Goal: Task Accomplishment & Management: Use online tool/utility

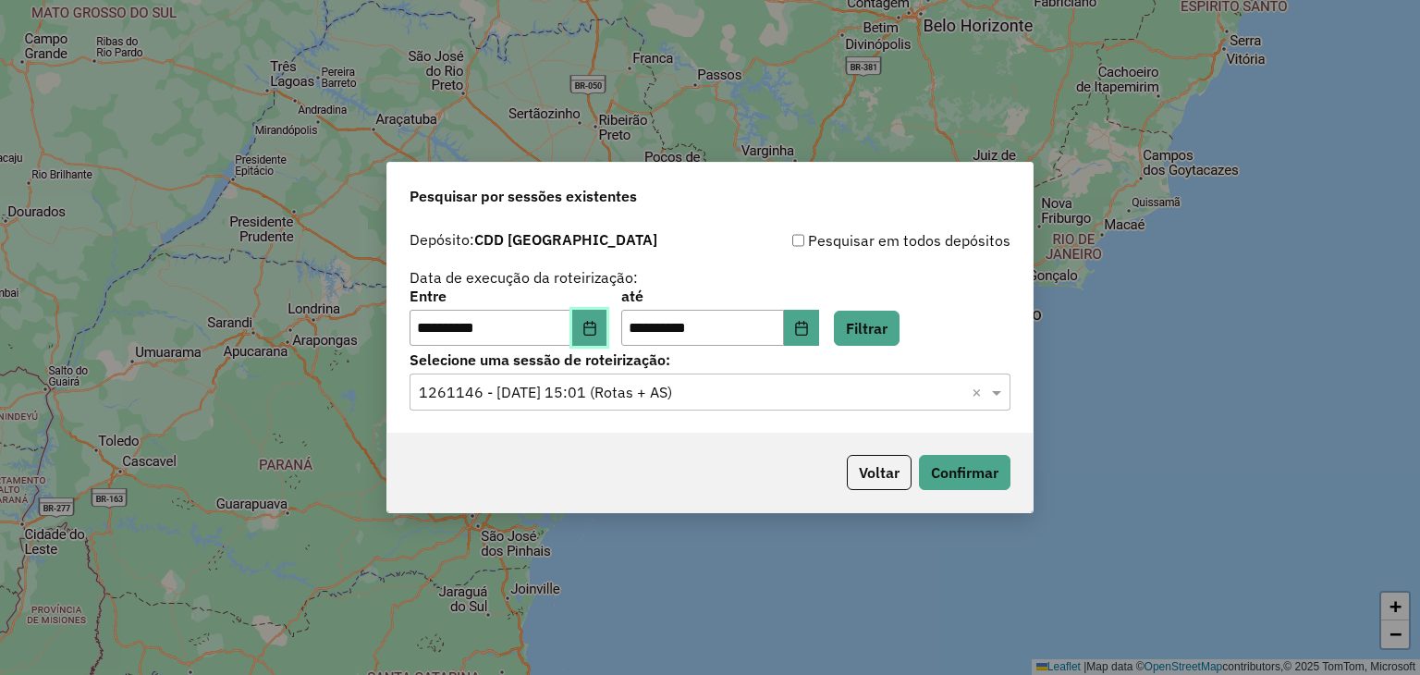
click at [597, 324] on icon "Choose Date" at bounding box center [589, 328] width 15 height 15
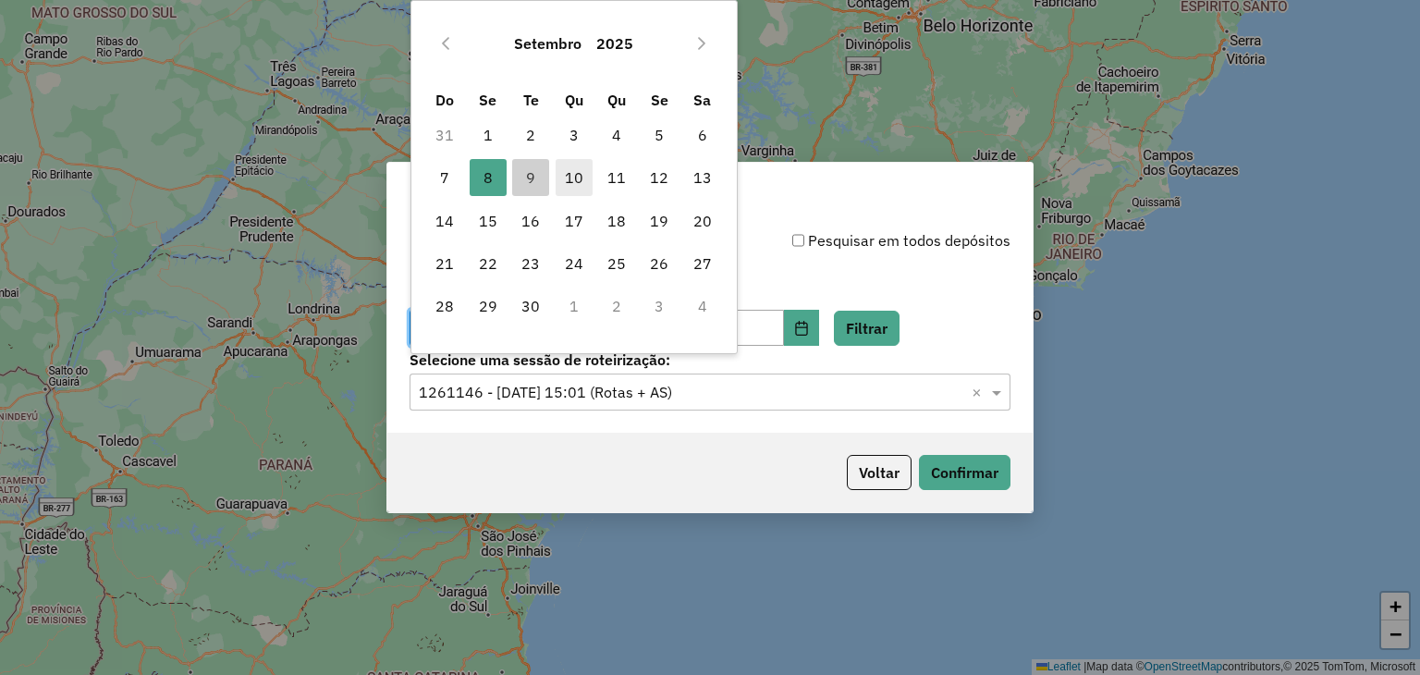
click at [573, 178] on span "10" at bounding box center [573, 177] width 37 height 37
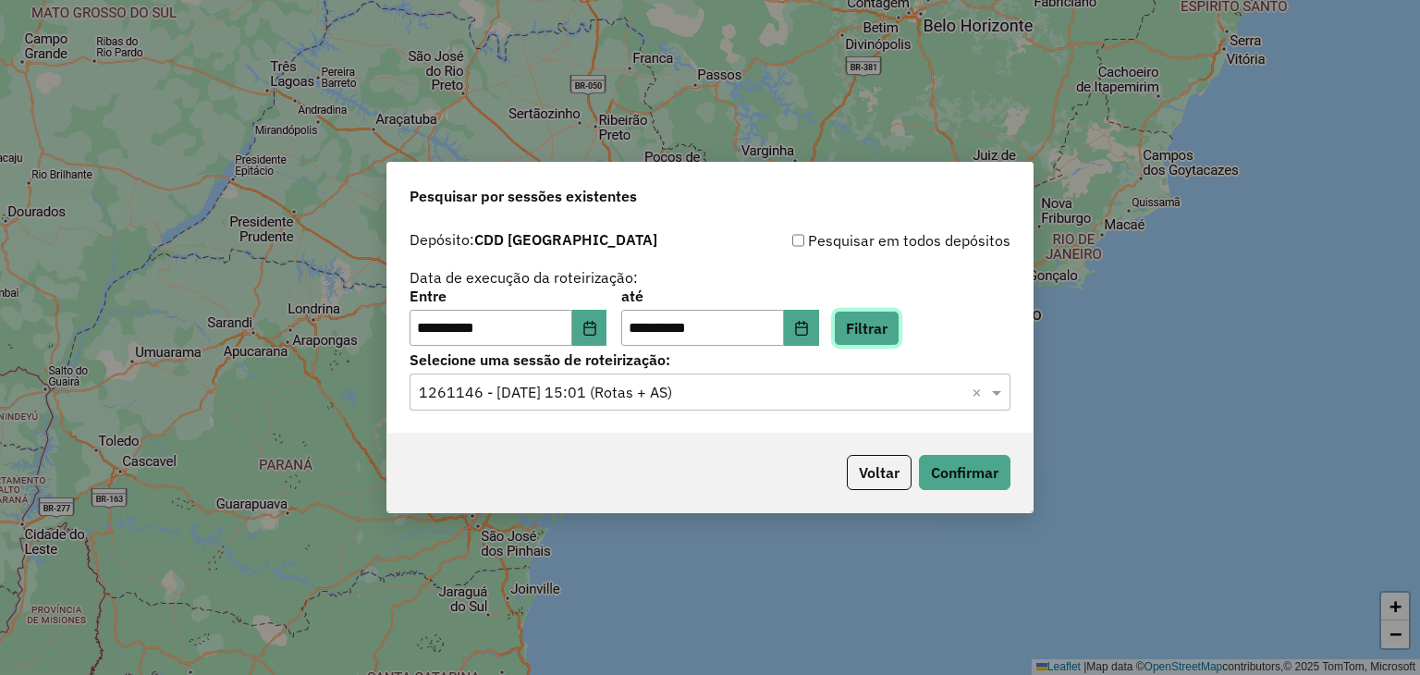
click at [879, 328] on button "Filtrar" at bounding box center [867, 328] width 66 height 35
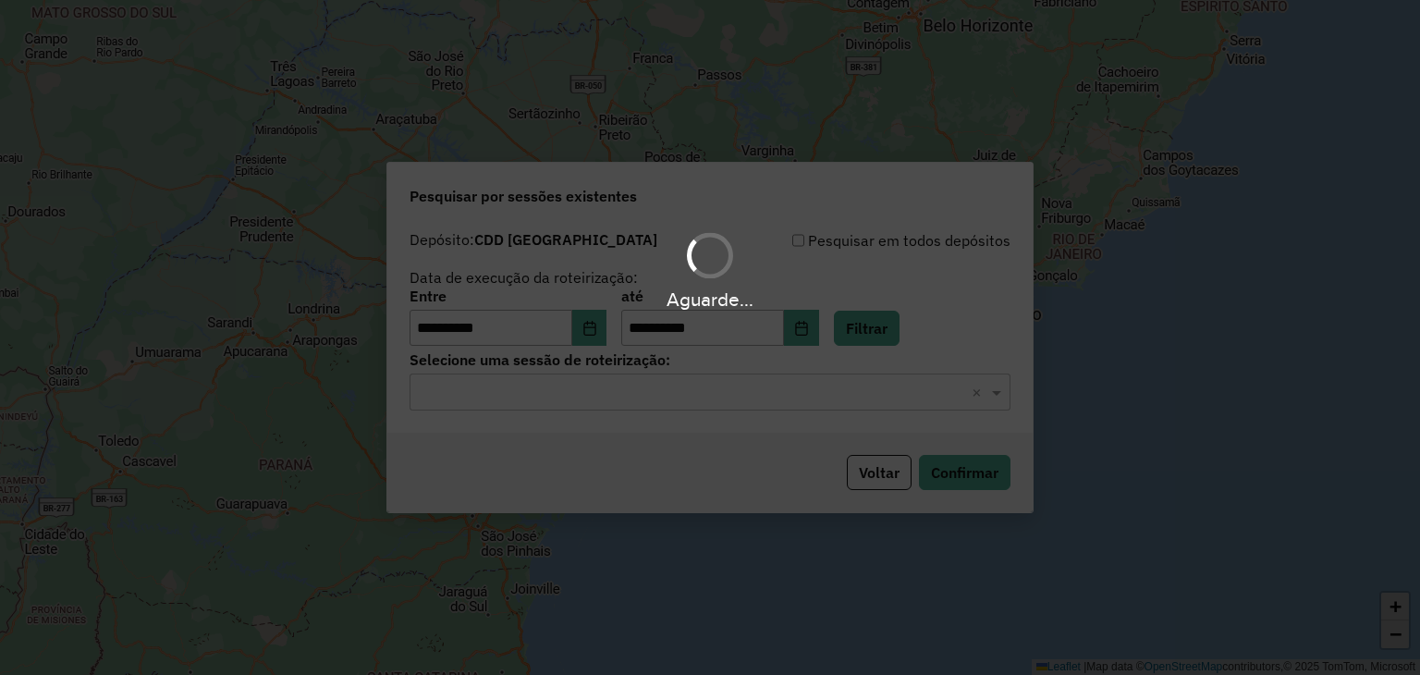
click at [617, 402] on hb-app "**********" at bounding box center [710, 337] width 1420 height 675
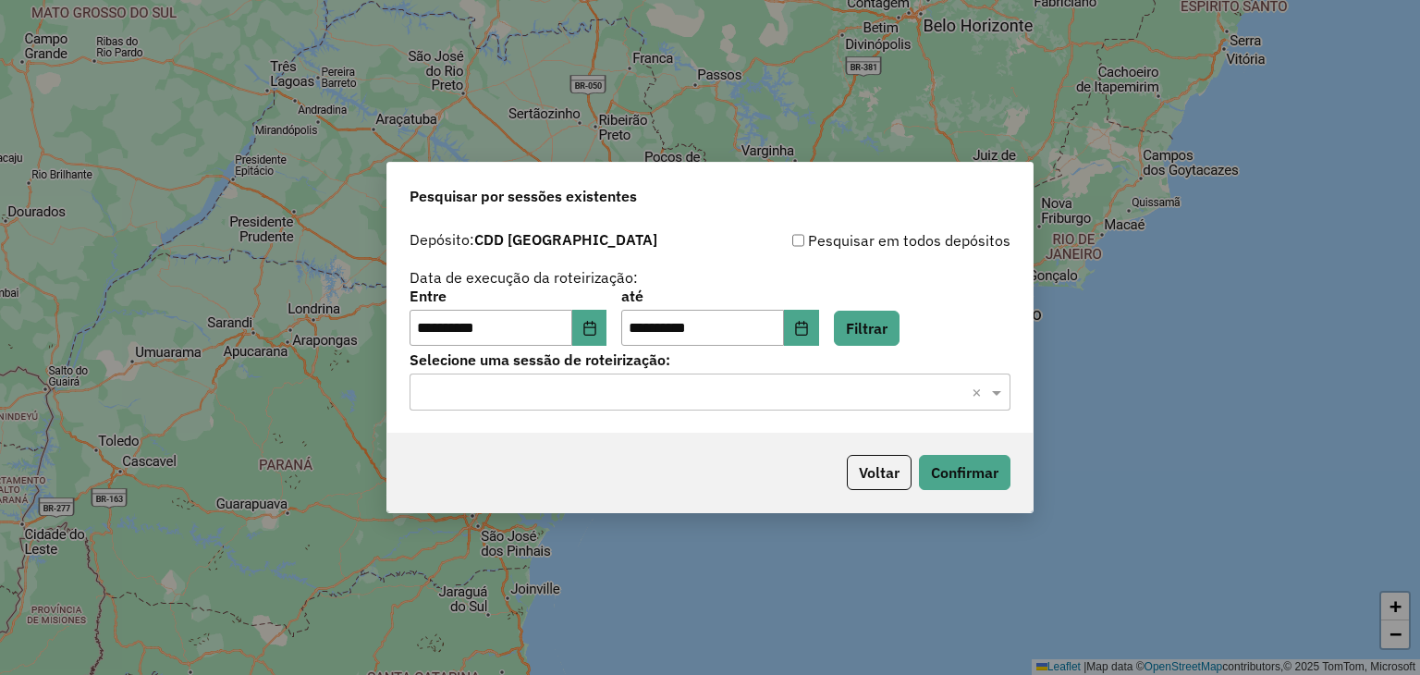
click at [614, 400] on input "text" at bounding box center [691, 393] width 545 height 22
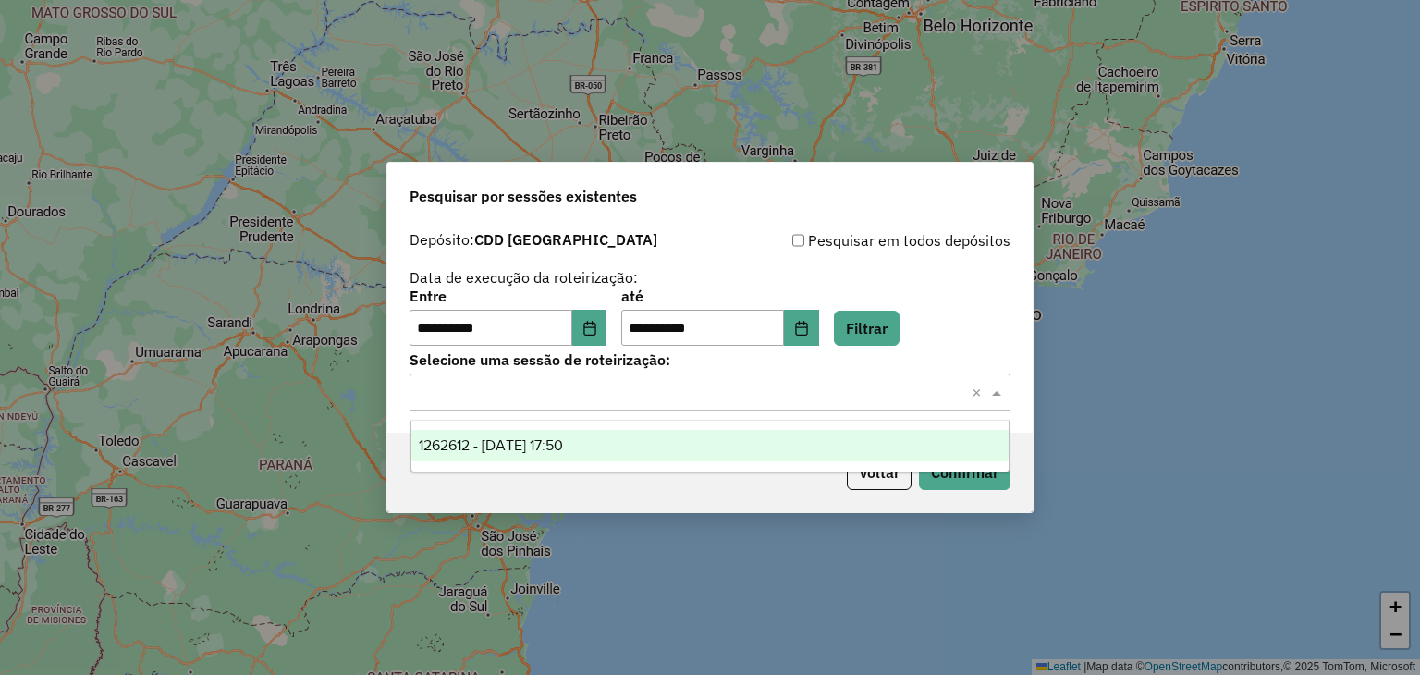
click at [609, 449] on div "1262612 - [DATE] 17:50" at bounding box center [710, 445] width 598 height 31
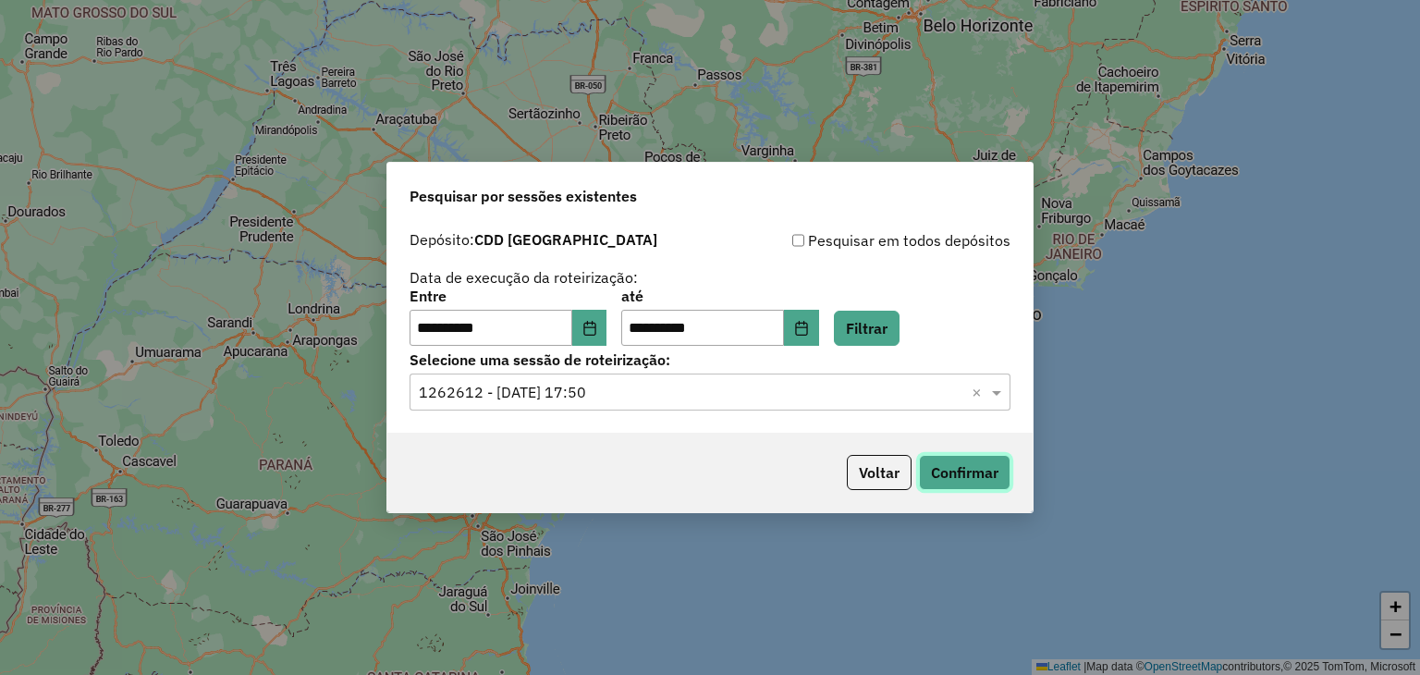
click at [941, 472] on button "Confirmar" at bounding box center [964, 472] width 91 height 35
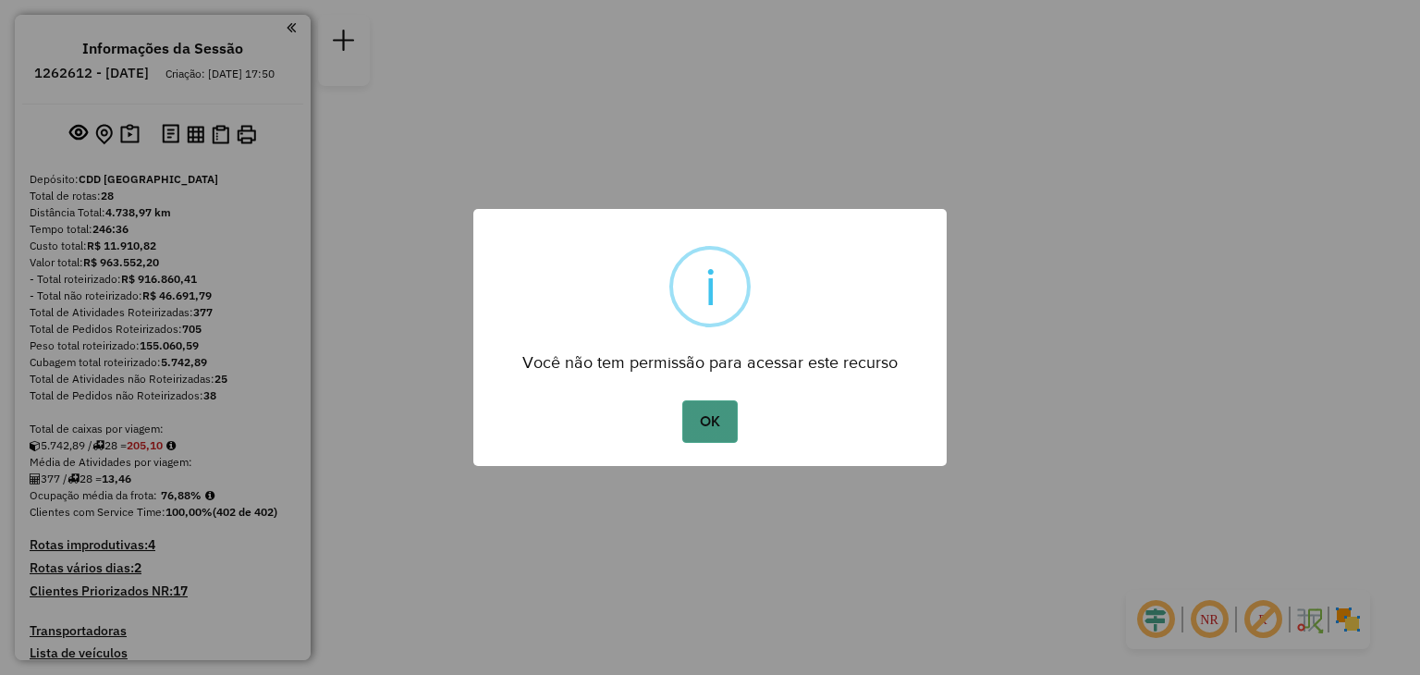
click at [701, 421] on button "OK" at bounding box center [709, 421] width 55 height 43
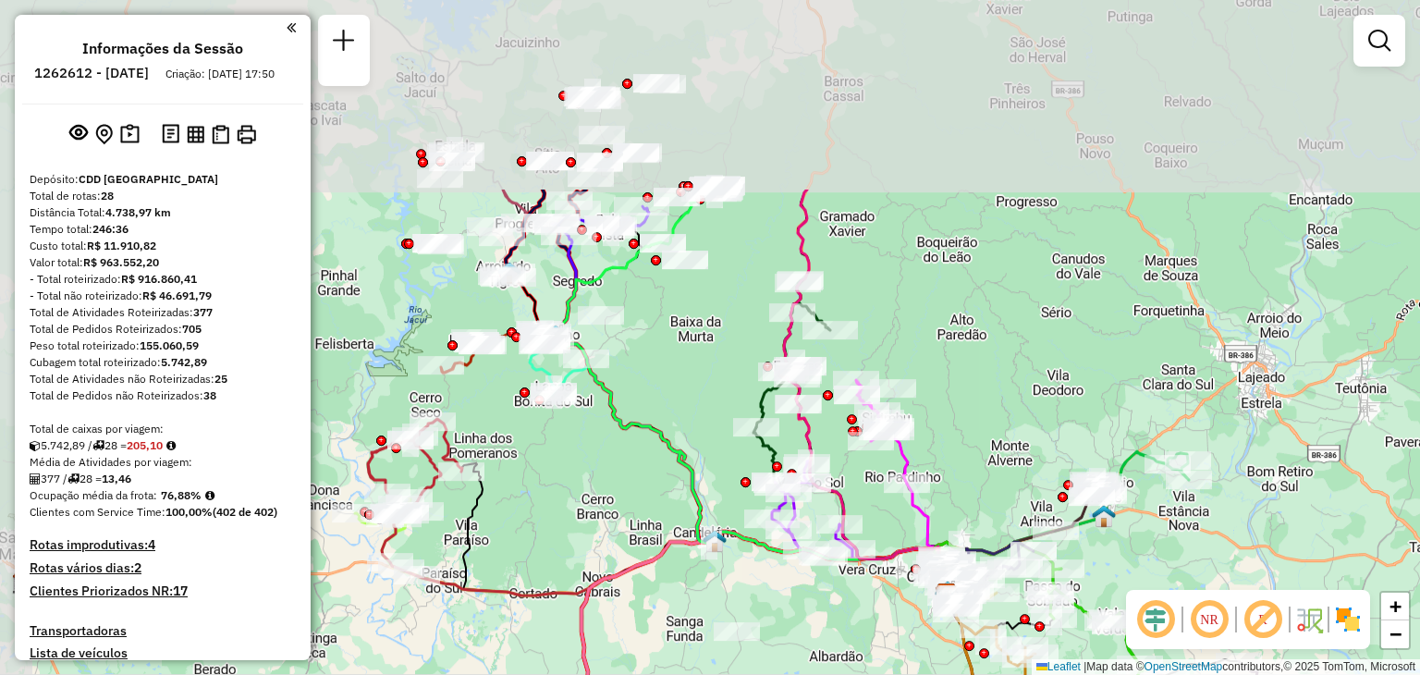
drag, startPoint x: 746, startPoint y: 78, endPoint x: 981, endPoint y: 324, distance: 340.6
click at [980, 326] on div "Janela de atendimento Grade de atendimento Capacidade Transportadoras Veículos …" at bounding box center [710, 337] width 1420 height 675
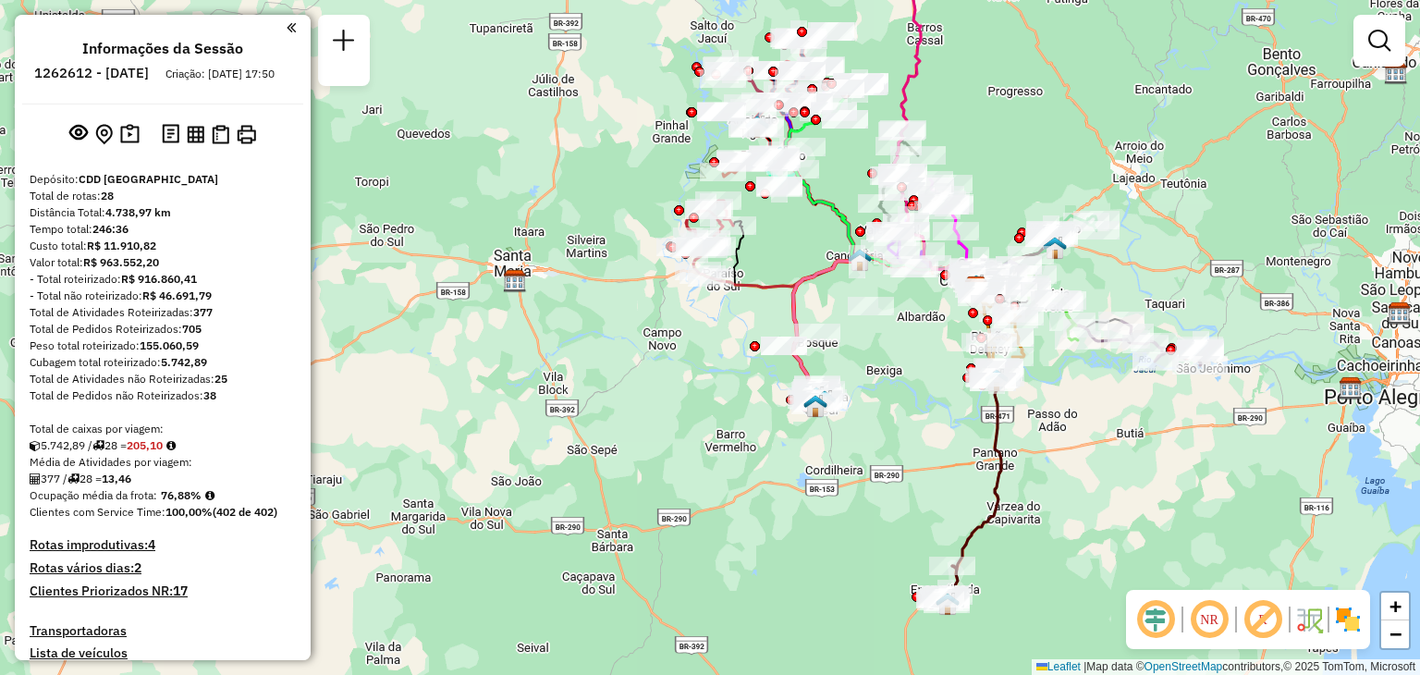
drag, startPoint x: 774, startPoint y: 452, endPoint x: 780, endPoint y: 274, distance: 178.5
click at [793, 276] on icon at bounding box center [885, 327] width 185 height 145
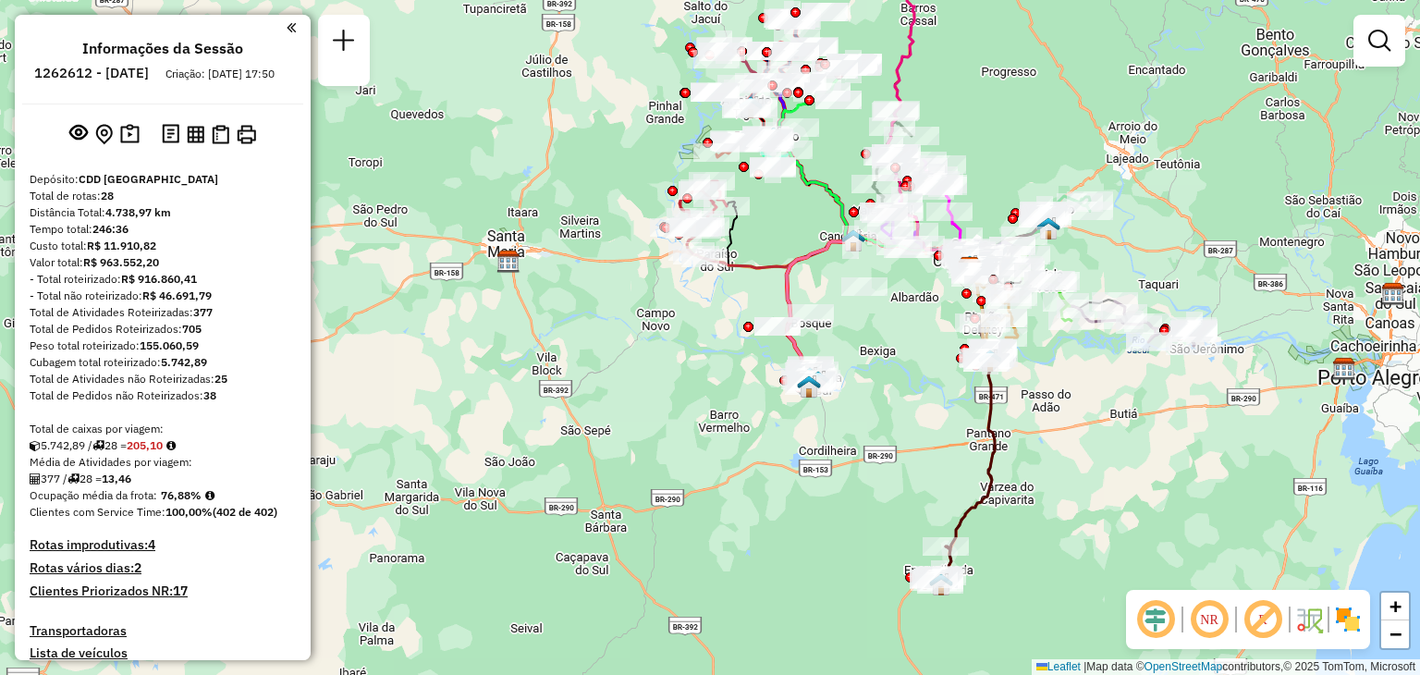
click at [1257, 618] on em at bounding box center [1262, 619] width 44 height 44
click at [1210, 628] on em at bounding box center [1209, 619] width 44 height 44
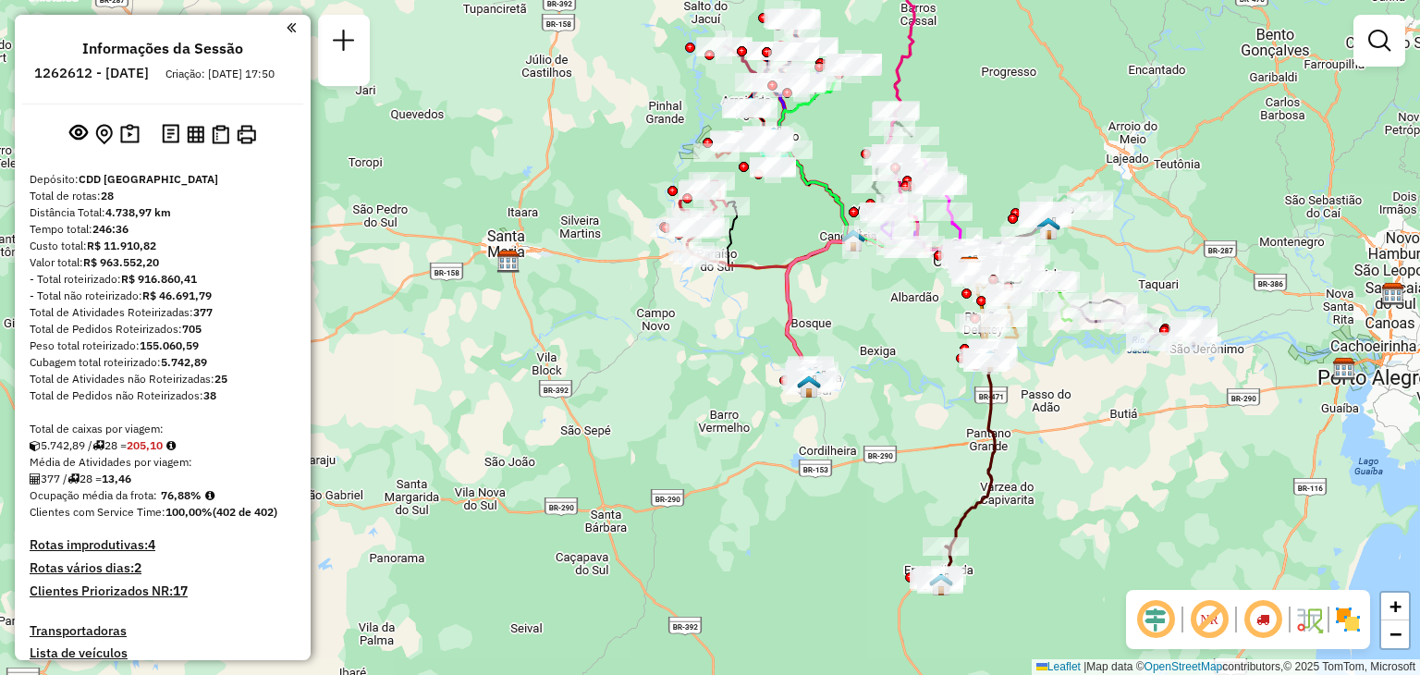
click at [1211, 628] on em at bounding box center [1209, 619] width 44 height 44
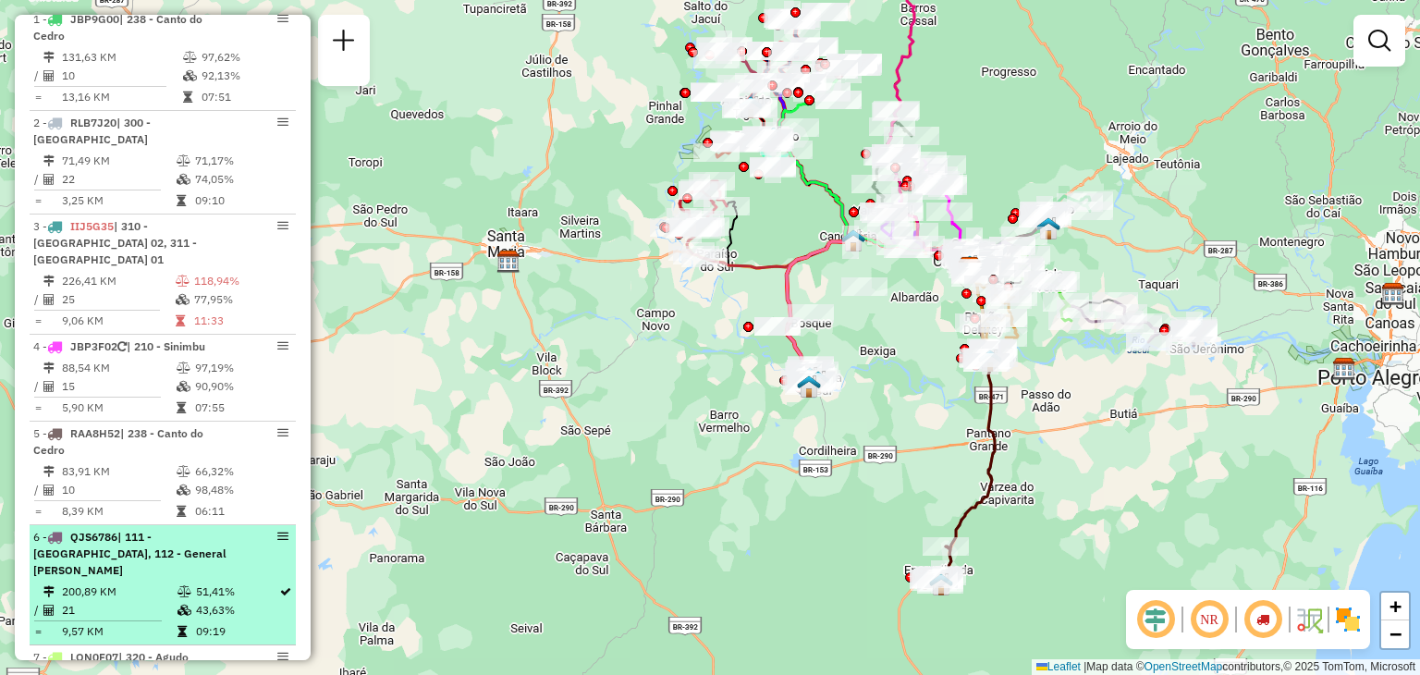
scroll to position [924, 0]
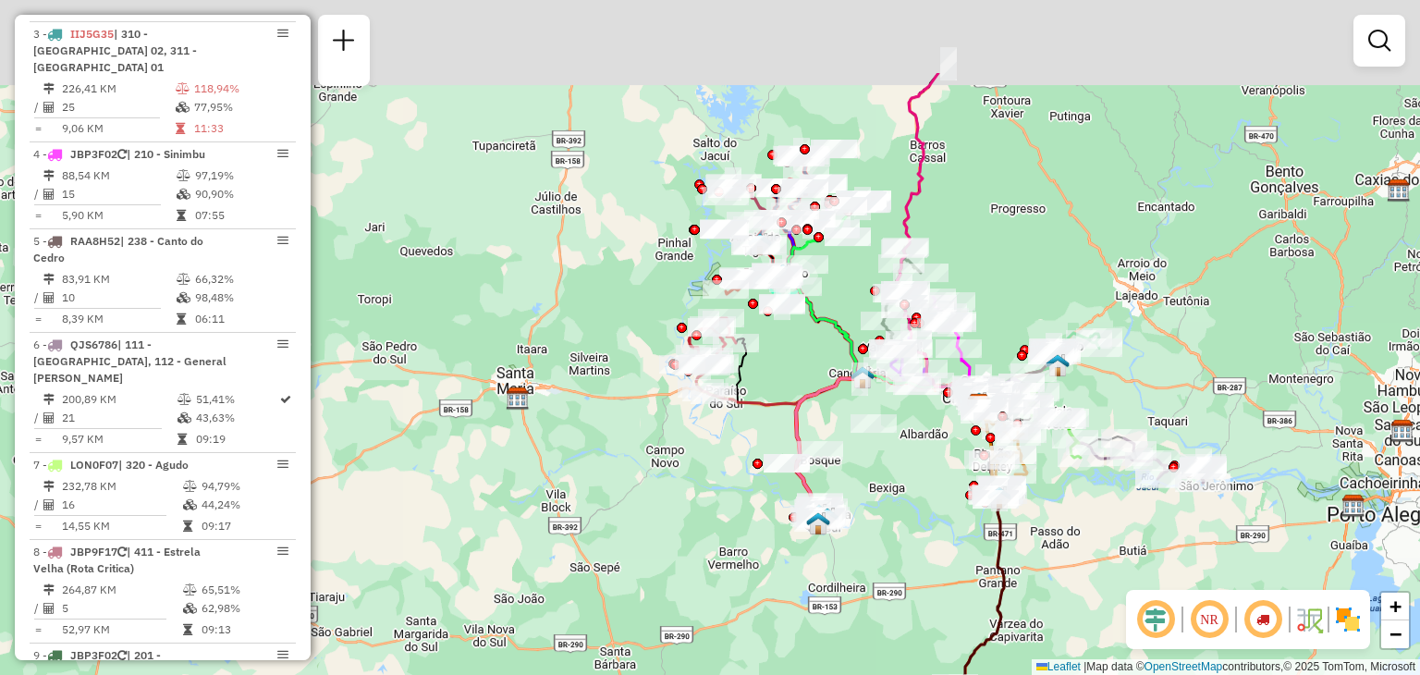
drag, startPoint x: 786, startPoint y: 422, endPoint x: 762, endPoint y: 493, distance: 73.9
click at [762, 493] on div "Janela de atendimento Grade de atendimento Capacidade Transportadoras Veículos …" at bounding box center [710, 337] width 1420 height 675
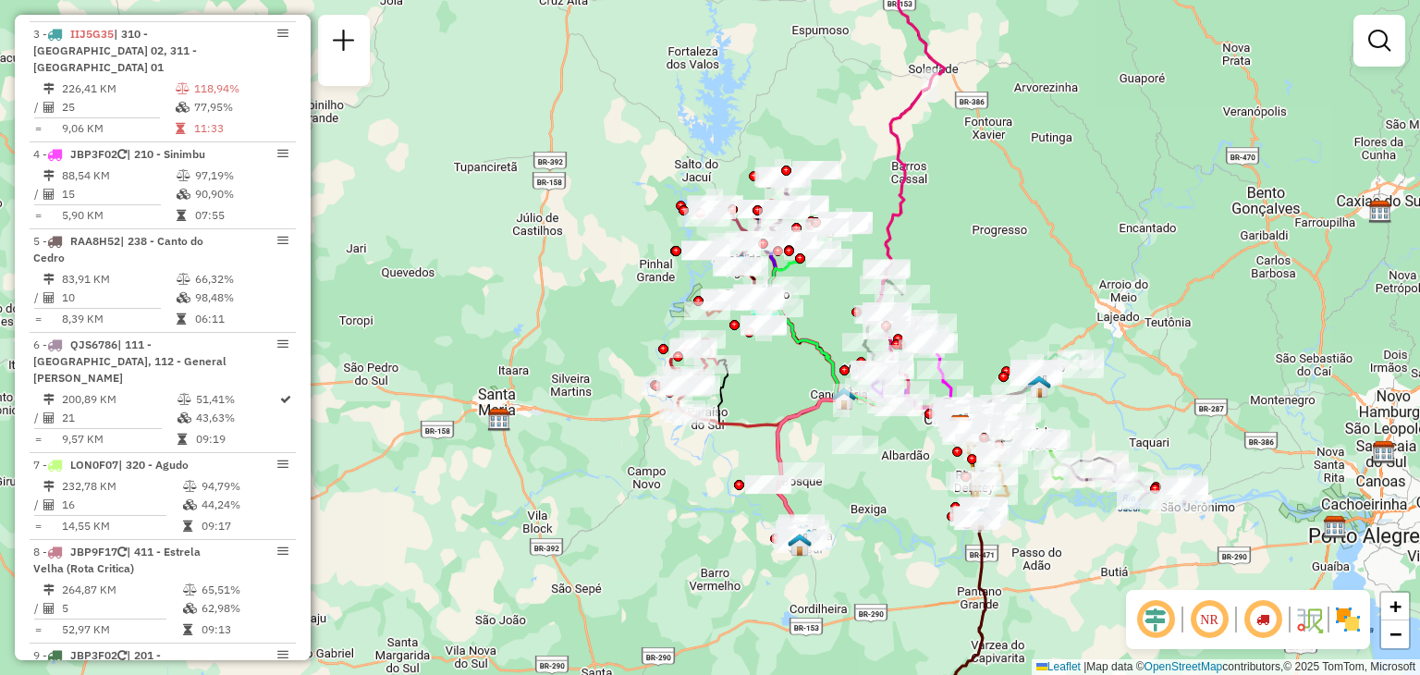
click at [750, 426] on icon at bounding box center [819, 407] width 285 height 40
click at [713, 472] on div "Janela de atendimento Grade de atendimento Capacidade Transportadoras Veículos …" at bounding box center [710, 337] width 1420 height 675
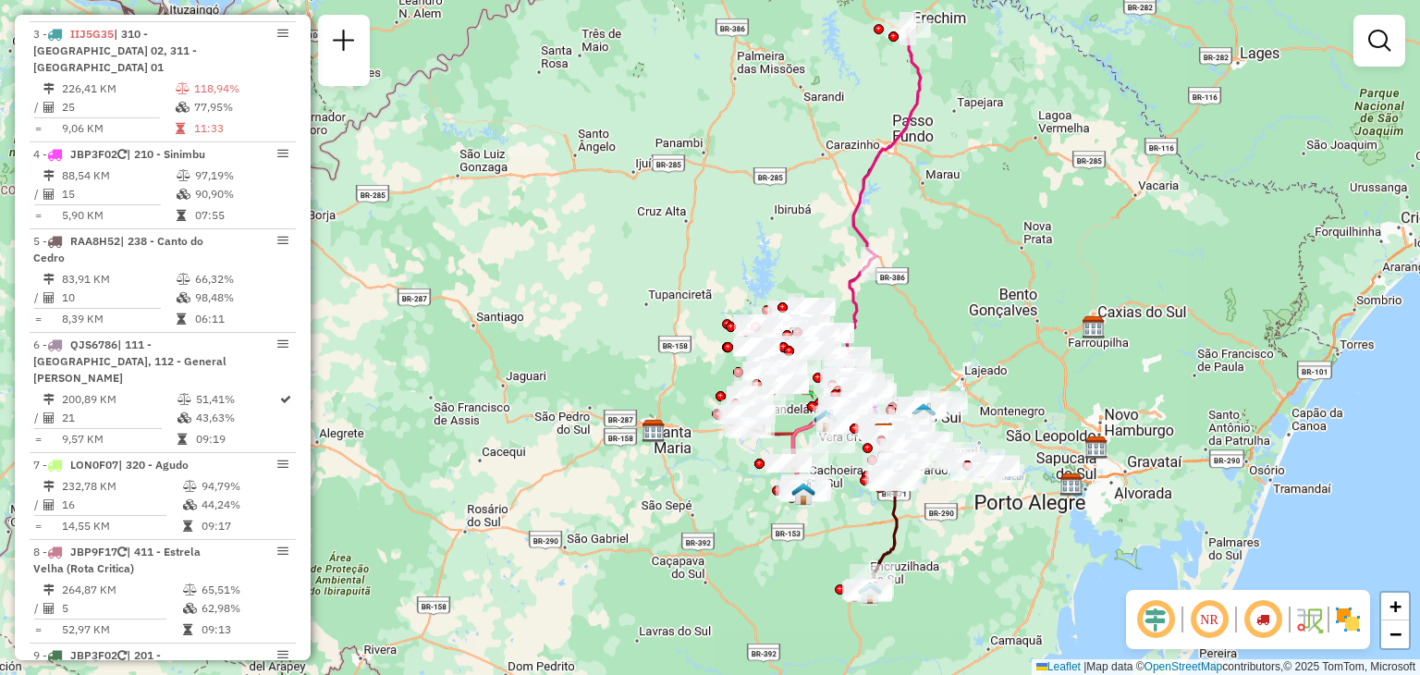
drag, startPoint x: 584, startPoint y: 441, endPoint x: 568, endPoint y: 447, distance: 17.0
click at [567, 447] on div "Janela de atendimento Grade de atendimento Capacidade Transportadoras Veículos …" at bounding box center [710, 337] width 1420 height 675
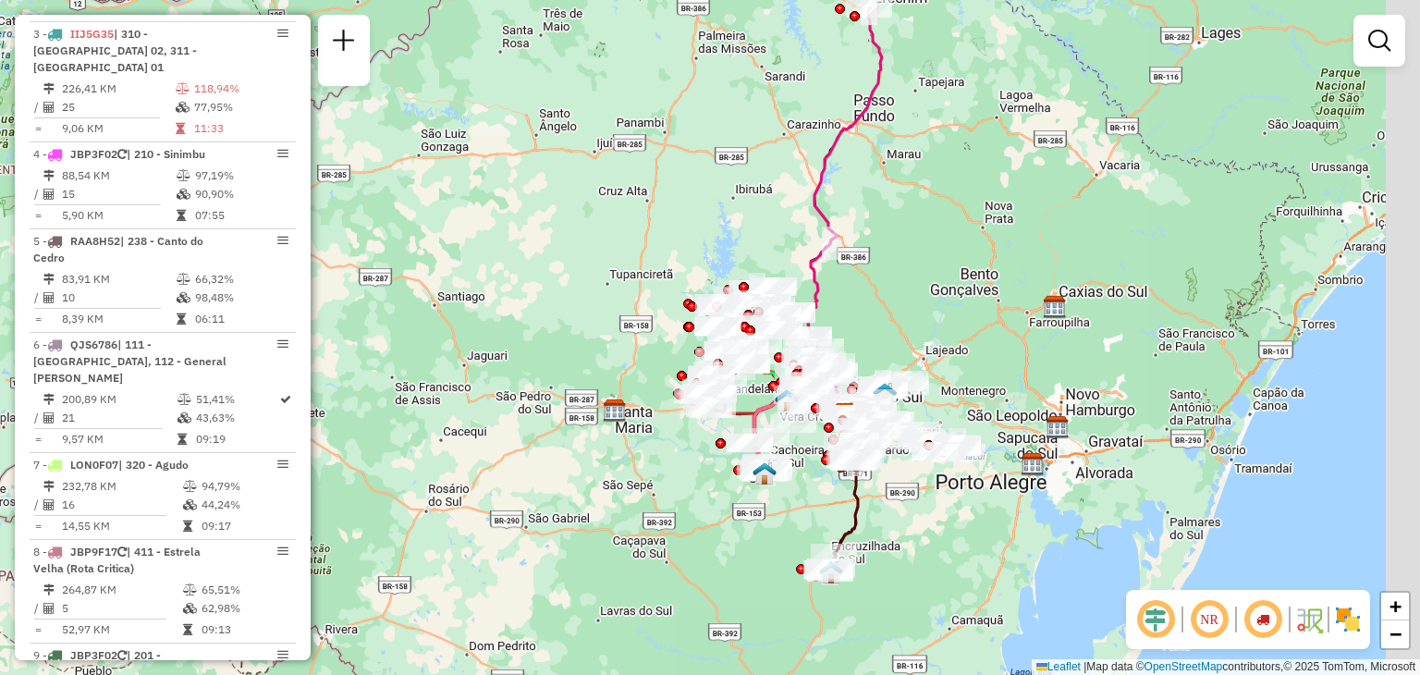
drag, startPoint x: 992, startPoint y: 228, endPoint x: 915, endPoint y: 186, distance: 87.7
click at [915, 186] on div "Janela de atendimento Grade de atendimento Capacidade Transportadoras Veículos …" at bounding box center [710, 337] width 1420 height 675
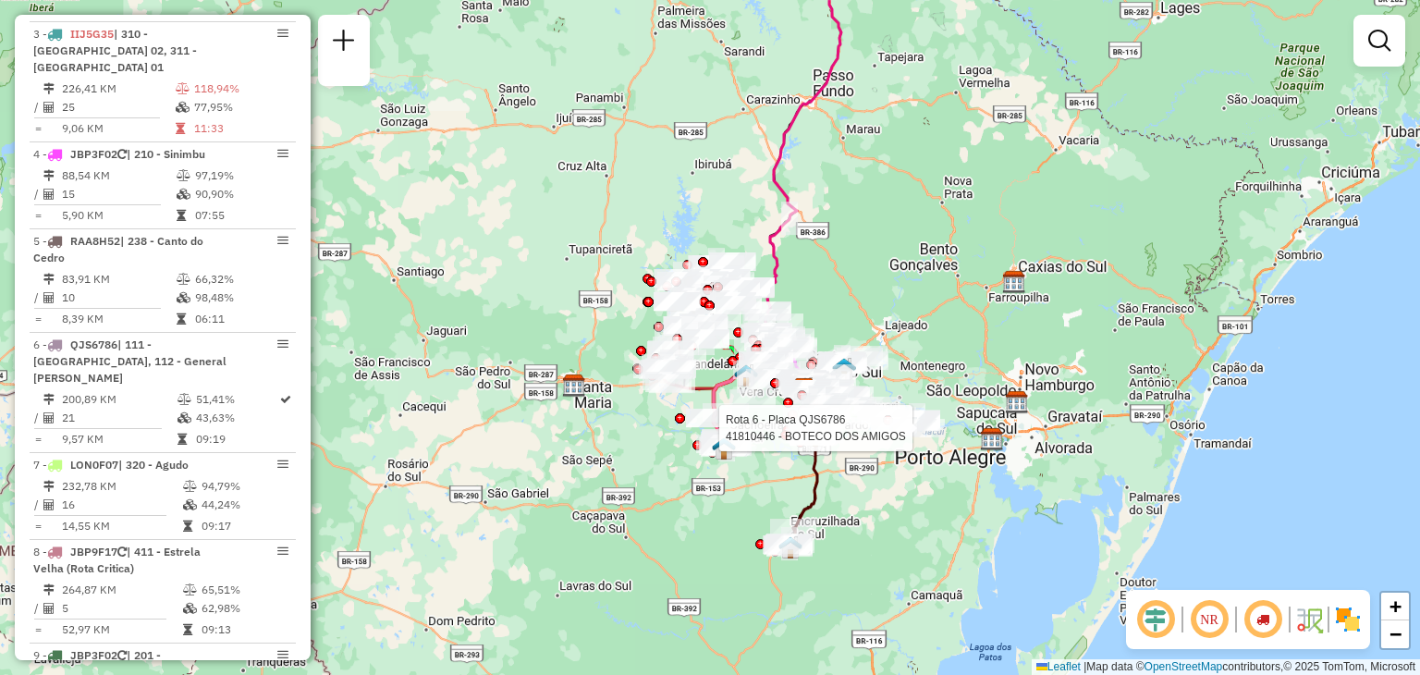
select select "**********"
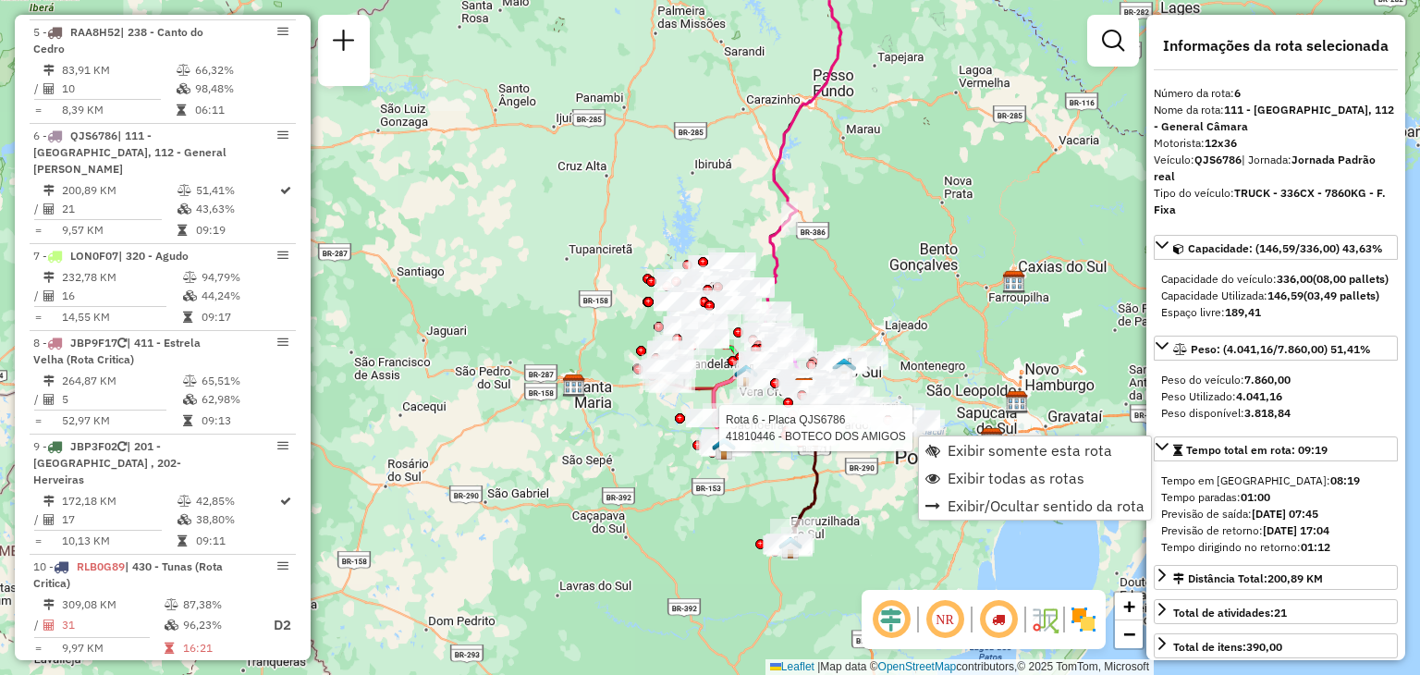
scroll to position [1224, 0]
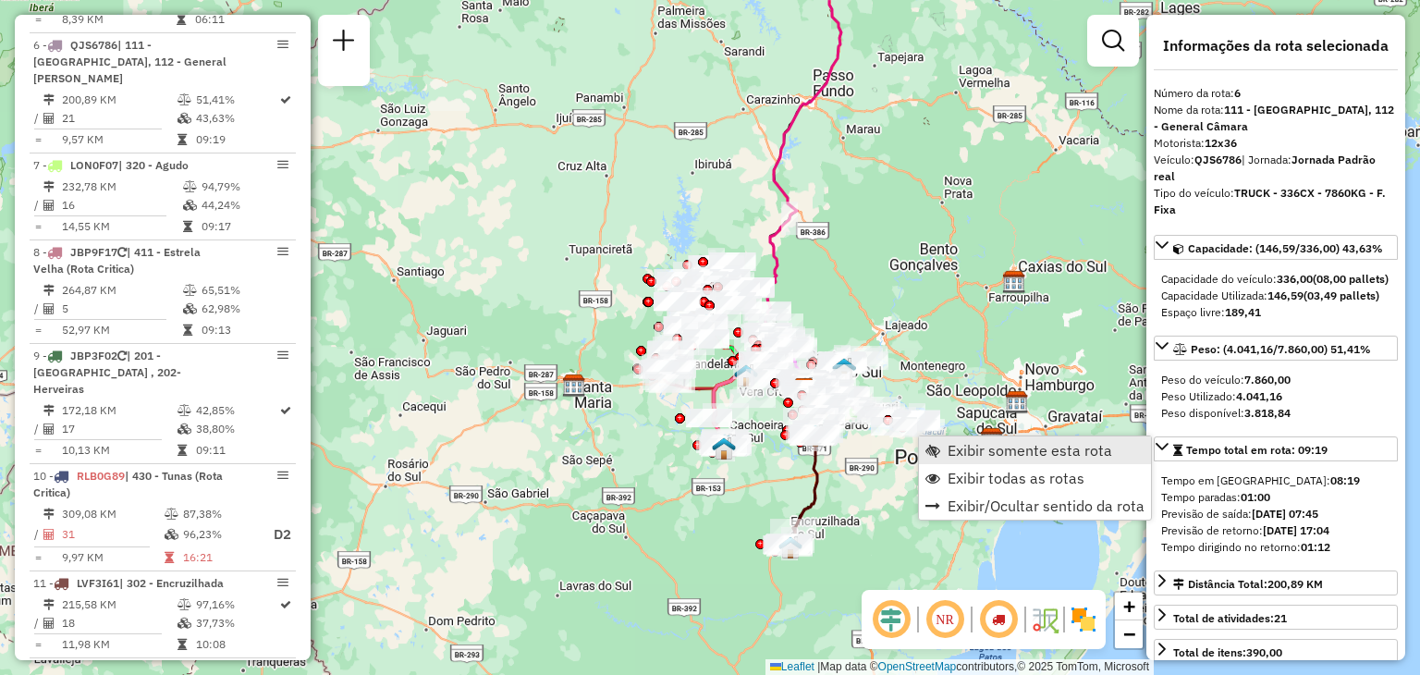
click at [941, 442] on link "Exibir somente esta rota" at bounding box center [1035, 450] width 232 height 28
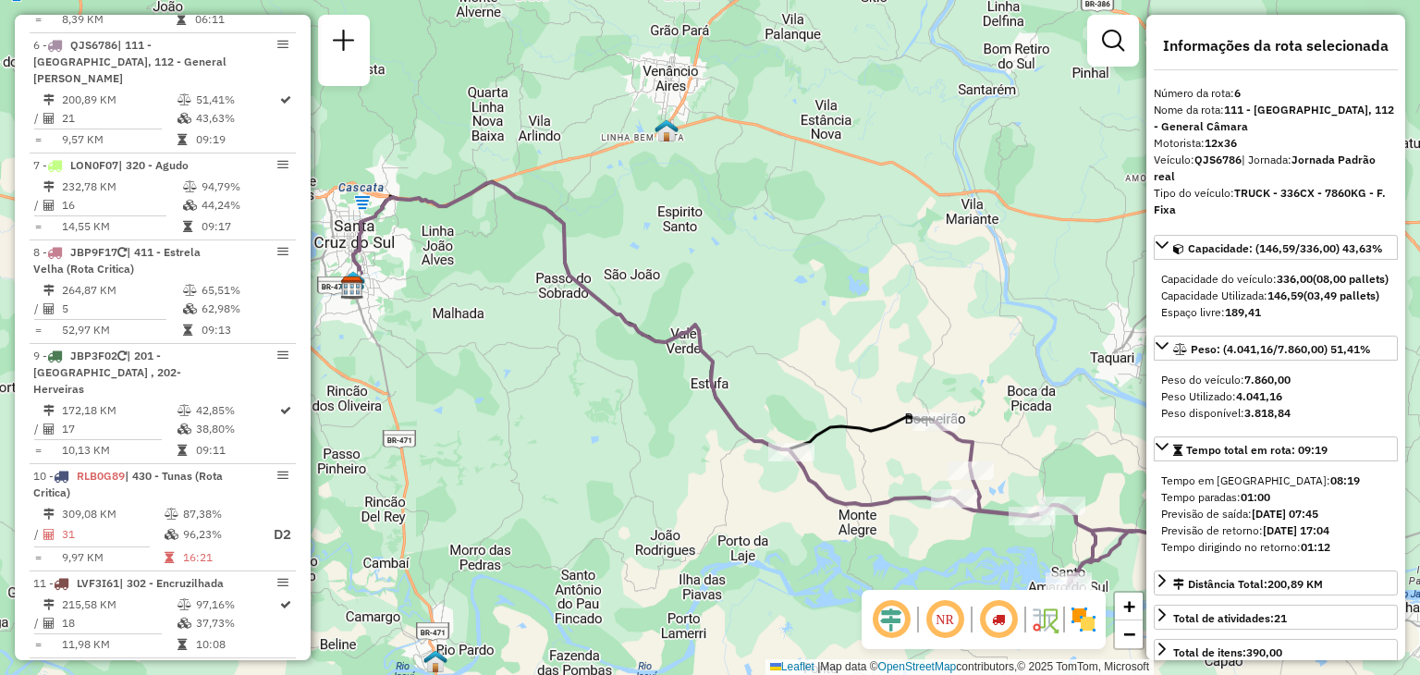
drag, startPoint x: 529, startPoint y: 462, endPoint x: 580, endPoint y: 438, distance: 57.1
click at [584, 463] on div "Janela de atendimento Grade de atendimento Capacidade Transportadoras Veículos …" at bounding box center [710, 337] width 1420 height 675
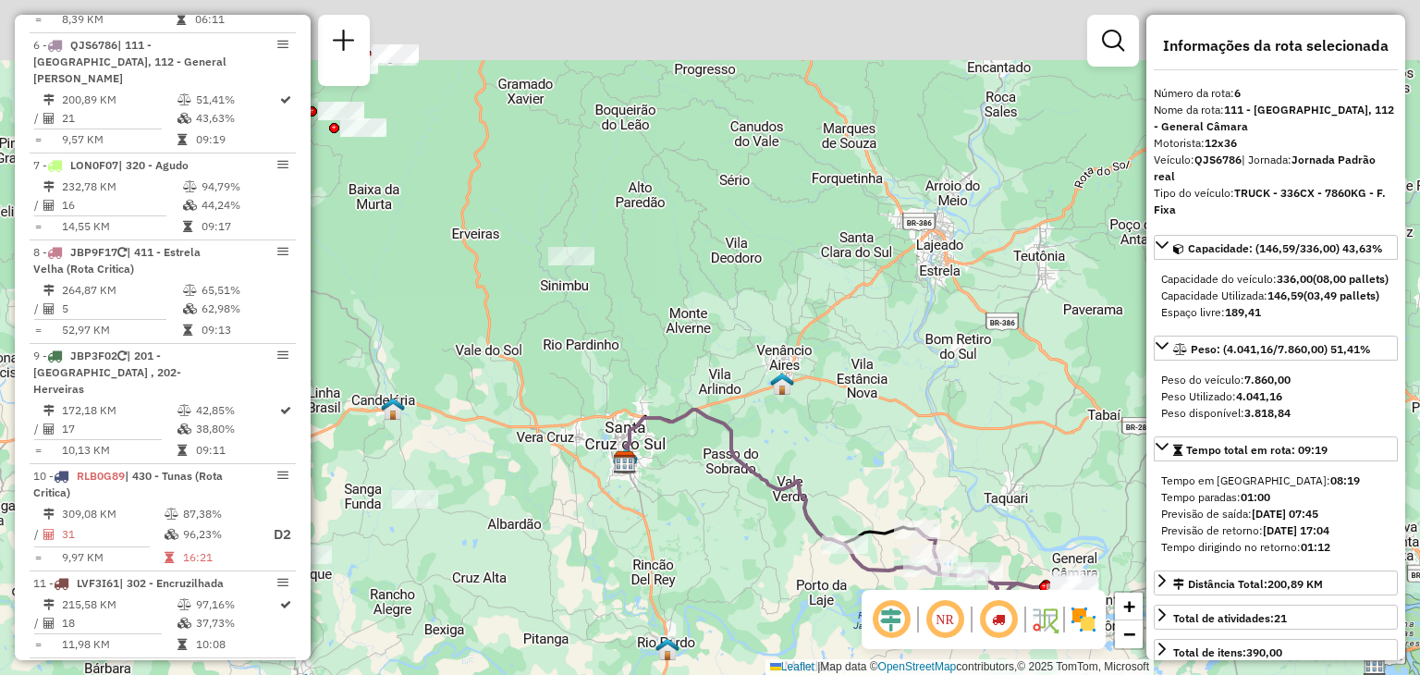
drag, startPoint x: 666, startPoint y: 358, endPoint x: 829, endPoint y: 463, distance: 193.8
click at [829, 463] on div "Janela de atendimento Grade de atendimento Capacidade Transportadoras Veículos …" at bounding box center [710, 337] width 1420 height 675
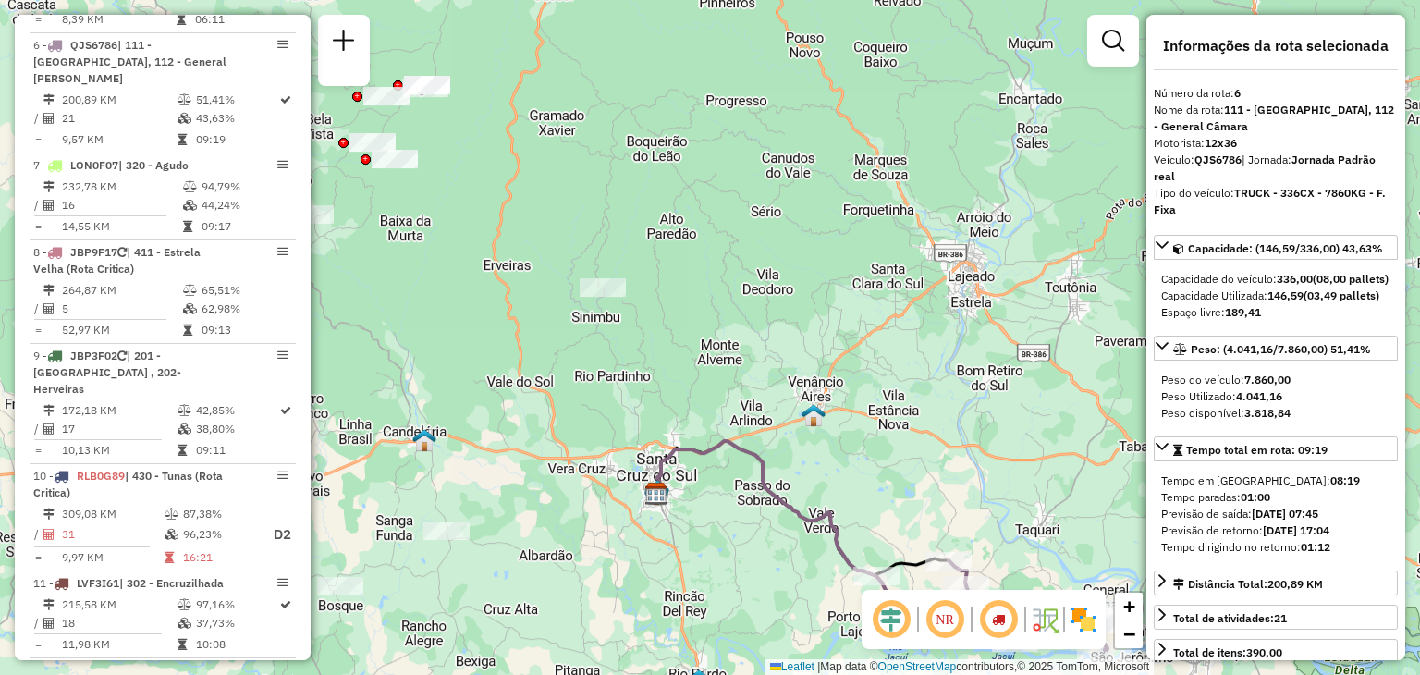
drag, startPoint x: 714, startPoint y: 334, endPoint x: 671, endPoint y: 330, distance: 43.6
click at [739, 354] on div "Janela de atendimento Grade de atendimento Capacidade Transportadoras Veículos …" at bounding box center [710, 337] width 1420 height 675
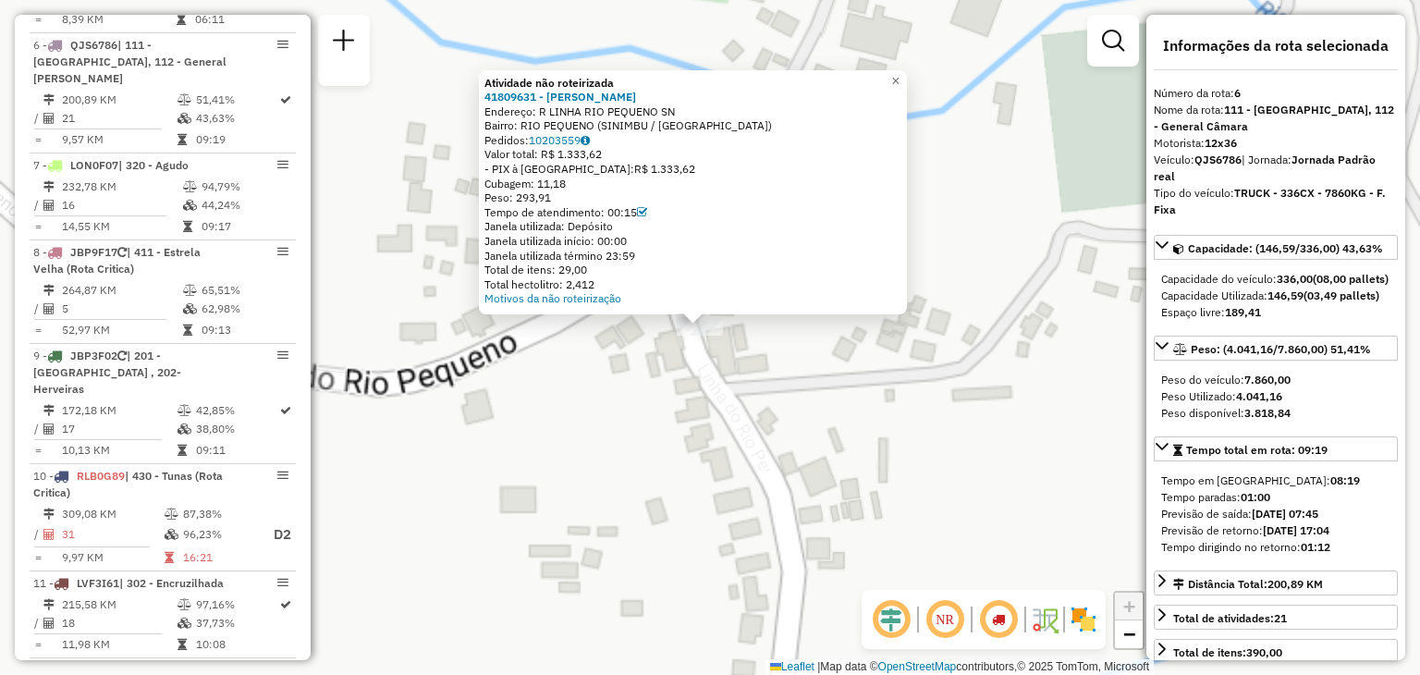
click at [739, 380] on div "Atividade não roteirizada 41809631 - LUIS KANITZ JUNIOR Endereço: R LINHA RIO P…" at bounding box center [710, 337] width 1420 height 675
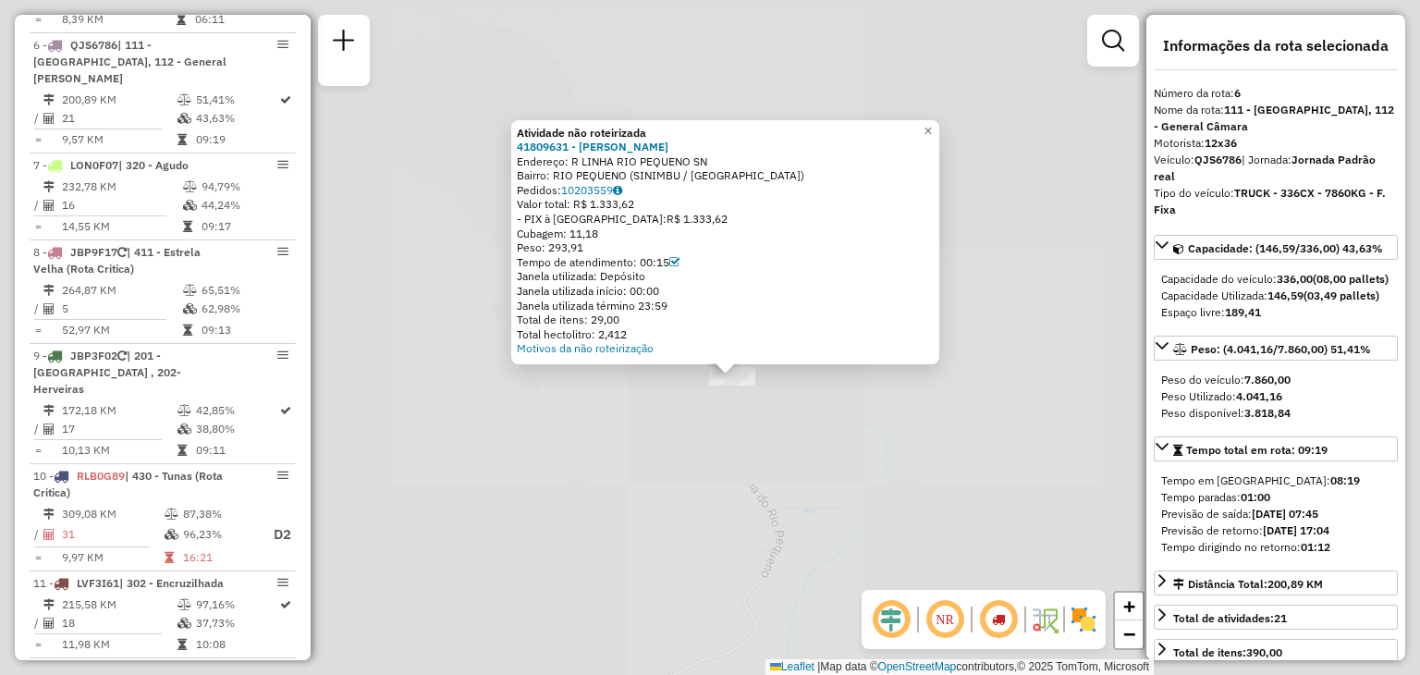
click at [734, 430] on div "Atividade não roteirizada 41809631 - LUIS KANITZ JUNIOR Endereço: R LINHA RIO P…" at bounding box center [710, 337] width 1420 height 675
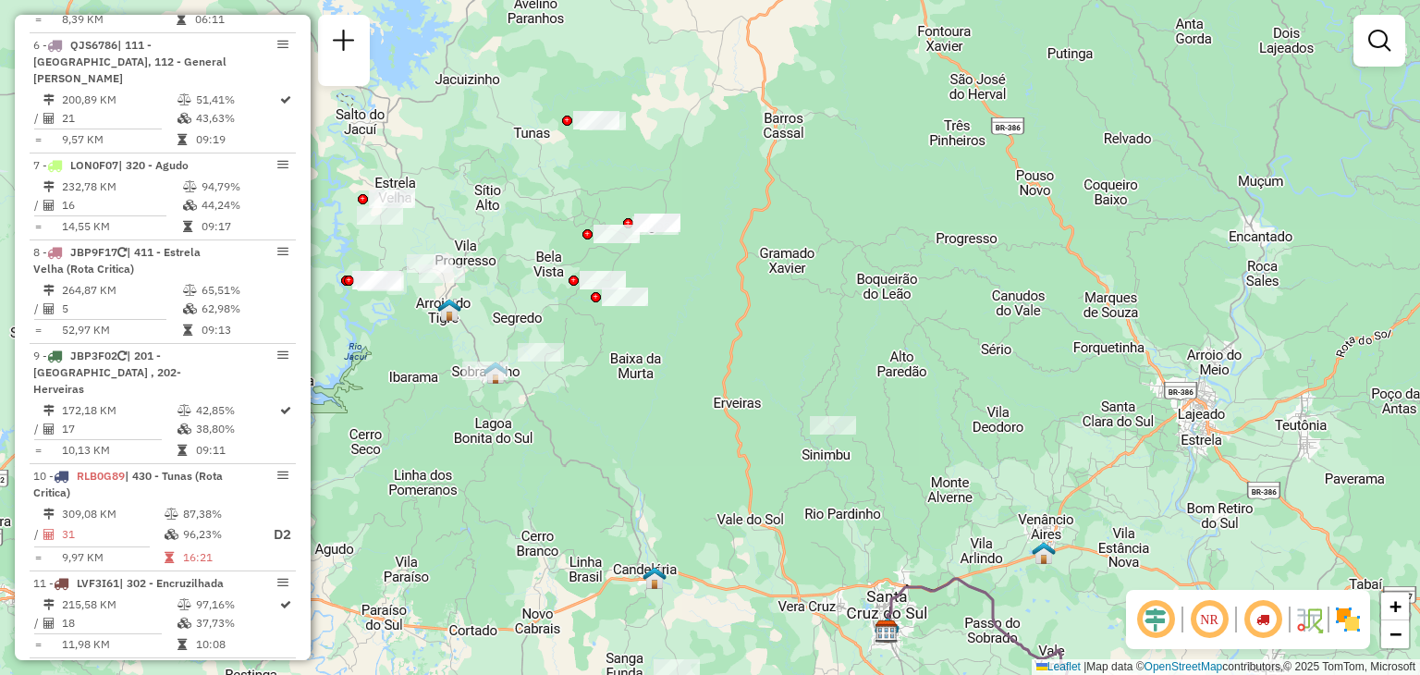
drag, startPoint x: 614, startPoint y: 297, endPoint x: 732, endPoint y: 285, distance: 118.9
click at [732, 285] on div "Janela de atendimento Grade de atendimento Capacidade Transportadoras Veículos …" at bounding box center [710, 337] width 1420 height 675
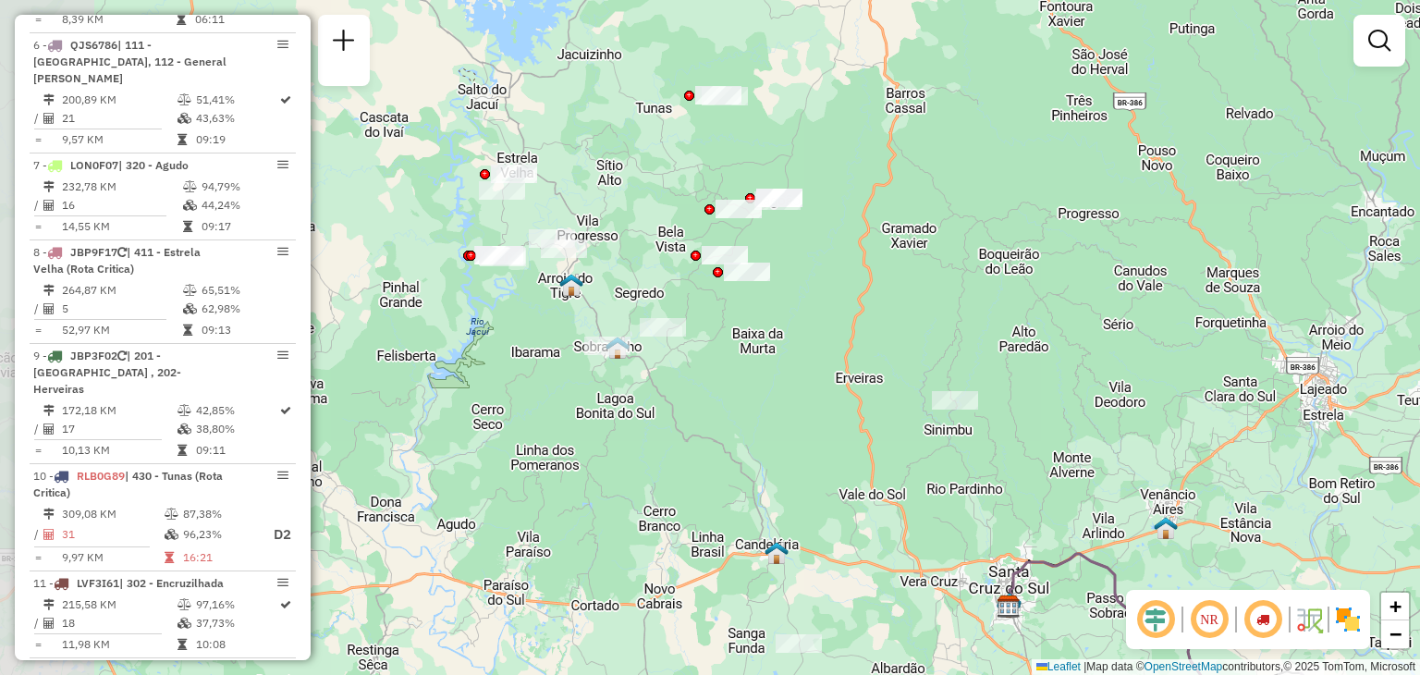
drag, startPoint x: 656, startPoint y: 304, endPoint x: 763, endPoint y: 288, distance: 108.4
click at [763, 288] on div "Janela de atendimento Grade de atendimento Capacidade Transportadoras Veículos …" at bounding box center [710, 337] width 1420 height 675
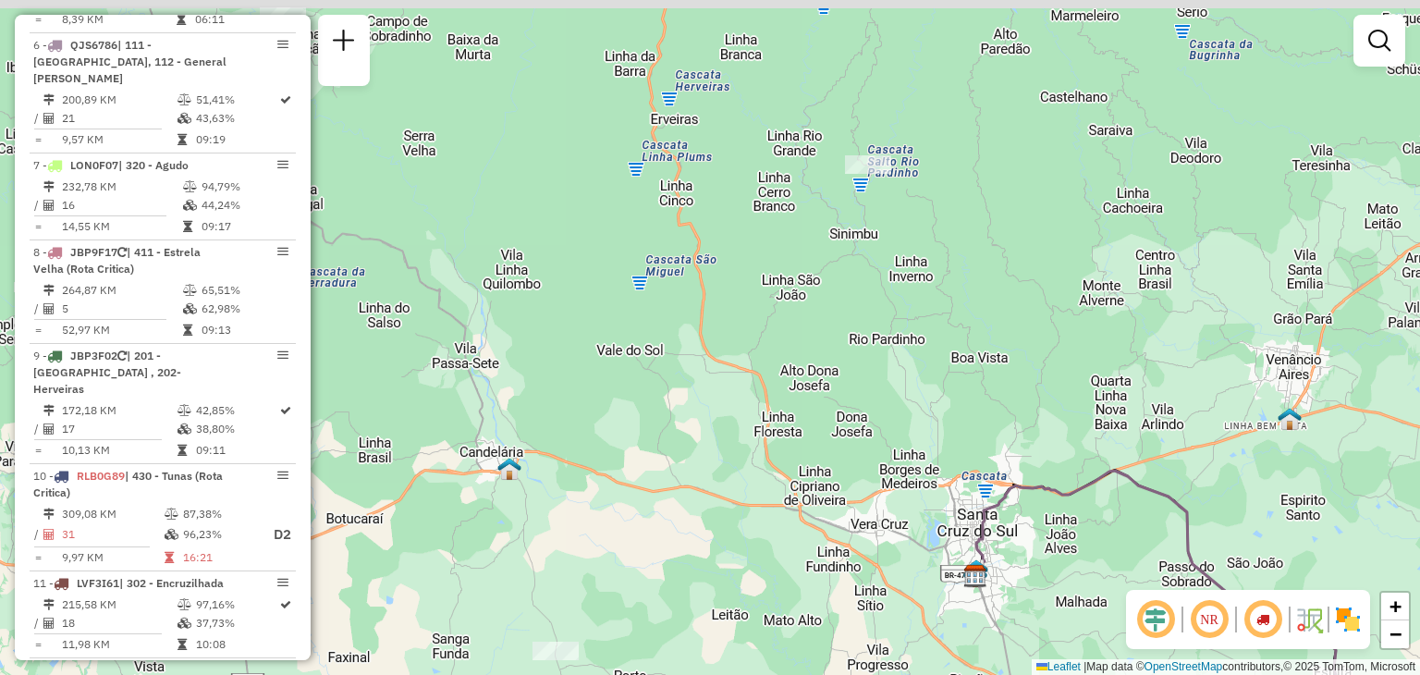
drag, startPoint x: 847, startPoint y: 295, endPoint x: 1029, endPoint y: 141, distance: 238.1
click at [1030, 141] on div "Janela de atendimento Grade de atendimento Capacidade Transportadoras Veículos …" at bounding box center [710, 337] width 1420 height 675
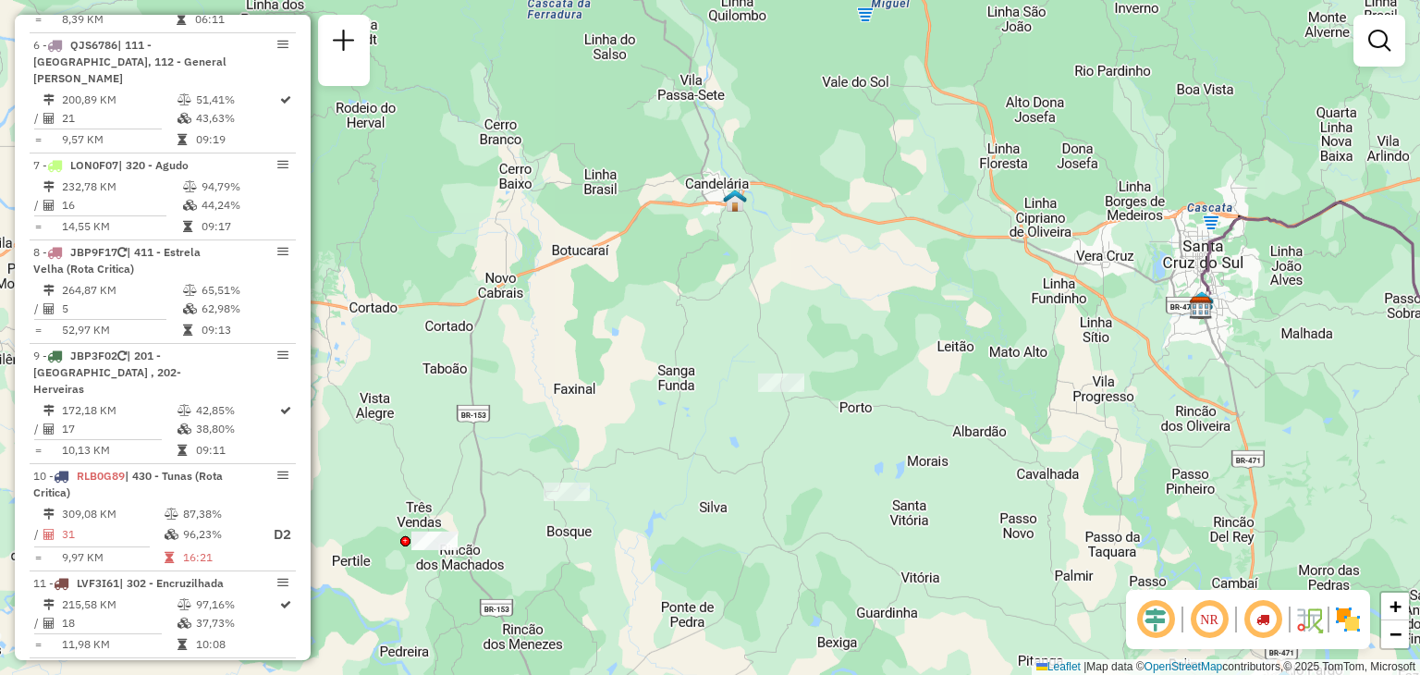
drag, startPoint x: 683, startPoint y: 573, endPoint x: 760, endPoint y: 290, distance: 293.0
click at [760, 289] on div "Janela de atendimento Grade de atendimento Capacidade Transportadoras Veículos …" at bounding box center [710, 337] width 1420 height 675
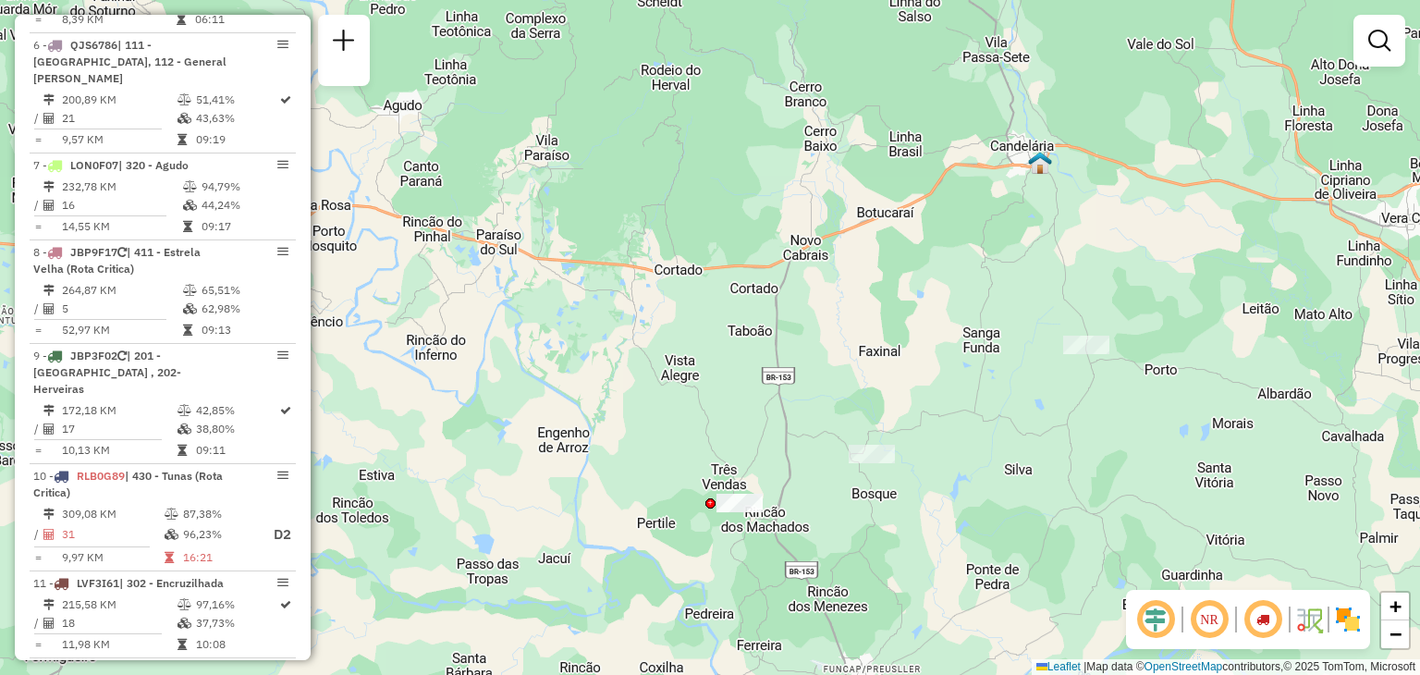
drag, startPoint x: 756, startPoint y: 326, endPoint x: 730, endPoint y: 433, distance: 110.3
click at [727, 444] on div "Janela de atendimento Grade de atendimento Capacidade Transportadoras Veículos …" at bounding box center [710, 337] width 1420 height 675
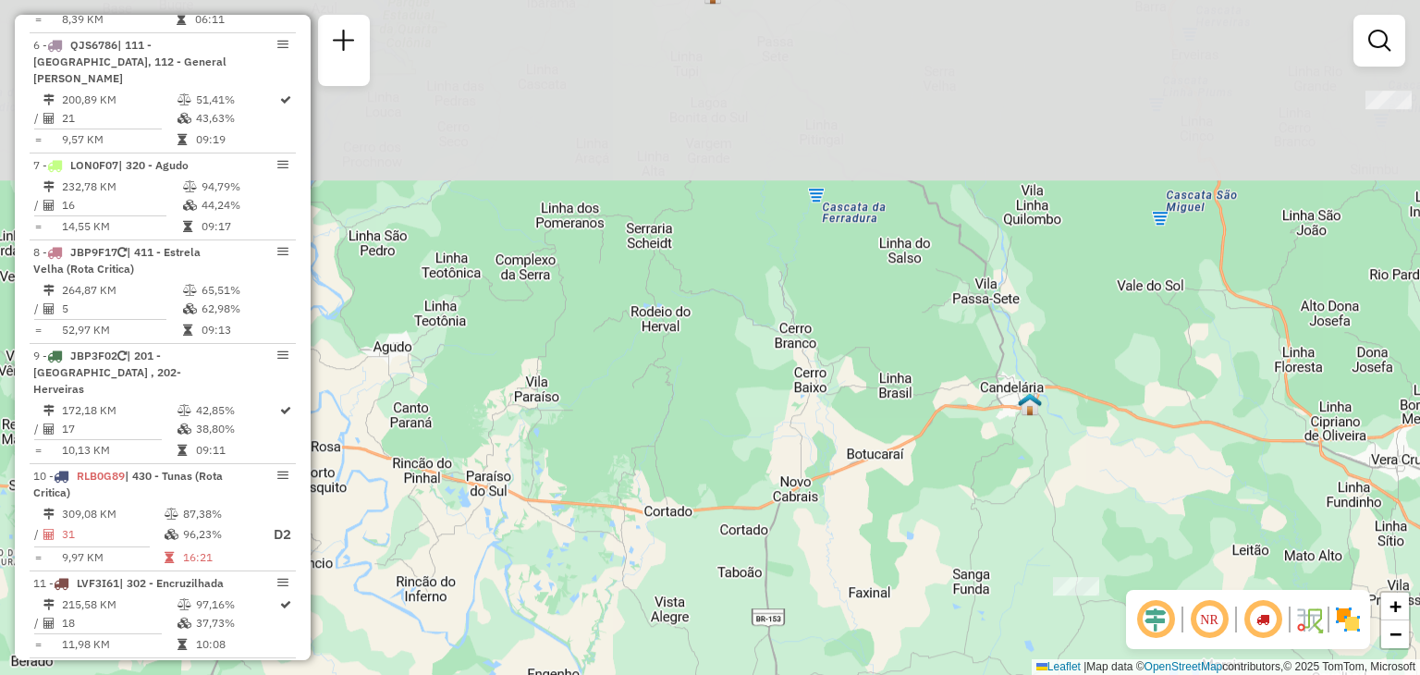
drag, startPoint x: 736, startPoint y: 404, endPoint x: 748, endPoint y: 588, distance: 184.3
click at [748, 588] on div "Janela de atendimento Grade de atendimento Capacidade Transportadoras Veículos …" at bounding box center [710, 337] width 1420 height 675
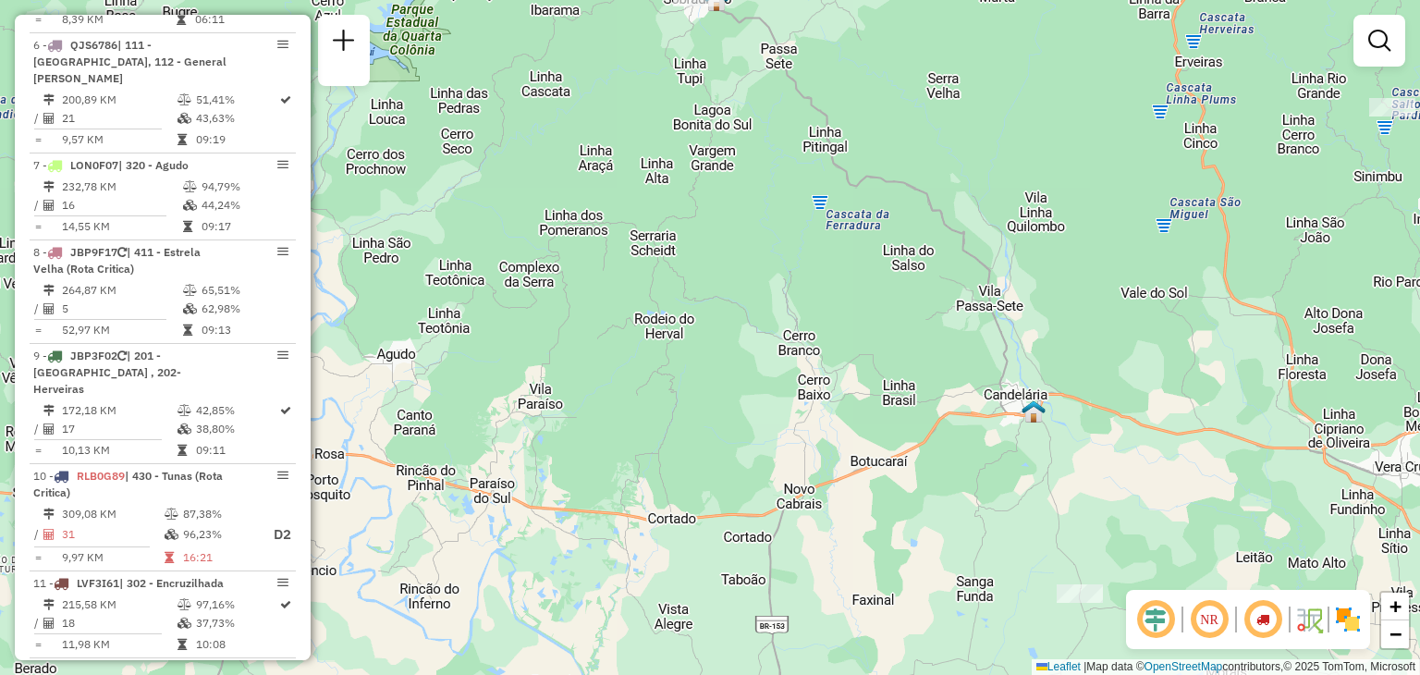
drag, startPoint x: 758, startPoint y: 514, endPoint x: 771, endPoint y: 588, distance: 75.1
click at [771, 588] on div "Janela de atendimento Grade de atendimento Capacidade Transportadoras Veículos …" at bounding box center [710, 337] width 1420 height 675
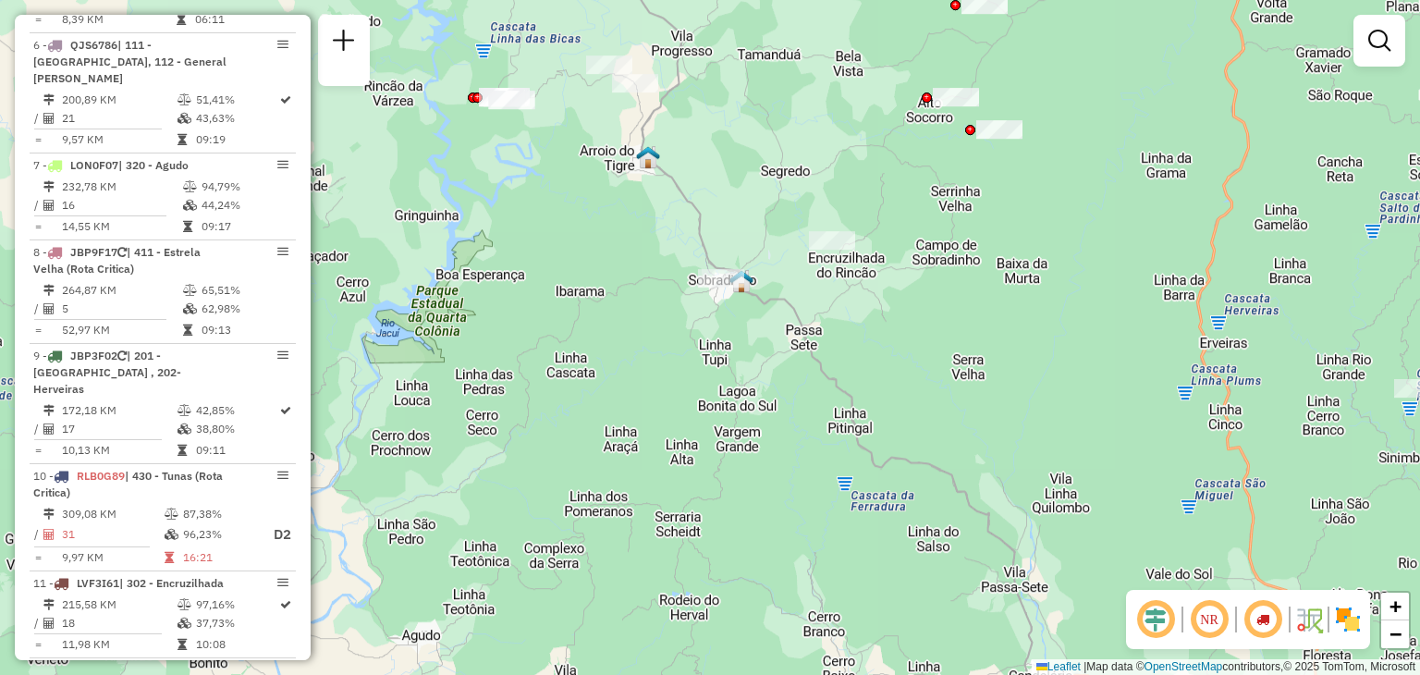
drag, startPoint x: 772, startPoint y: 429, endPoint x: 705, endPoint y: 228, distance: 211.3
click at [705, 228] on div "Janela de atendimento Grade de atendimento Capacidade Transportadoras Veículos …" at bounding box center [710, 337] width 1420 height 675
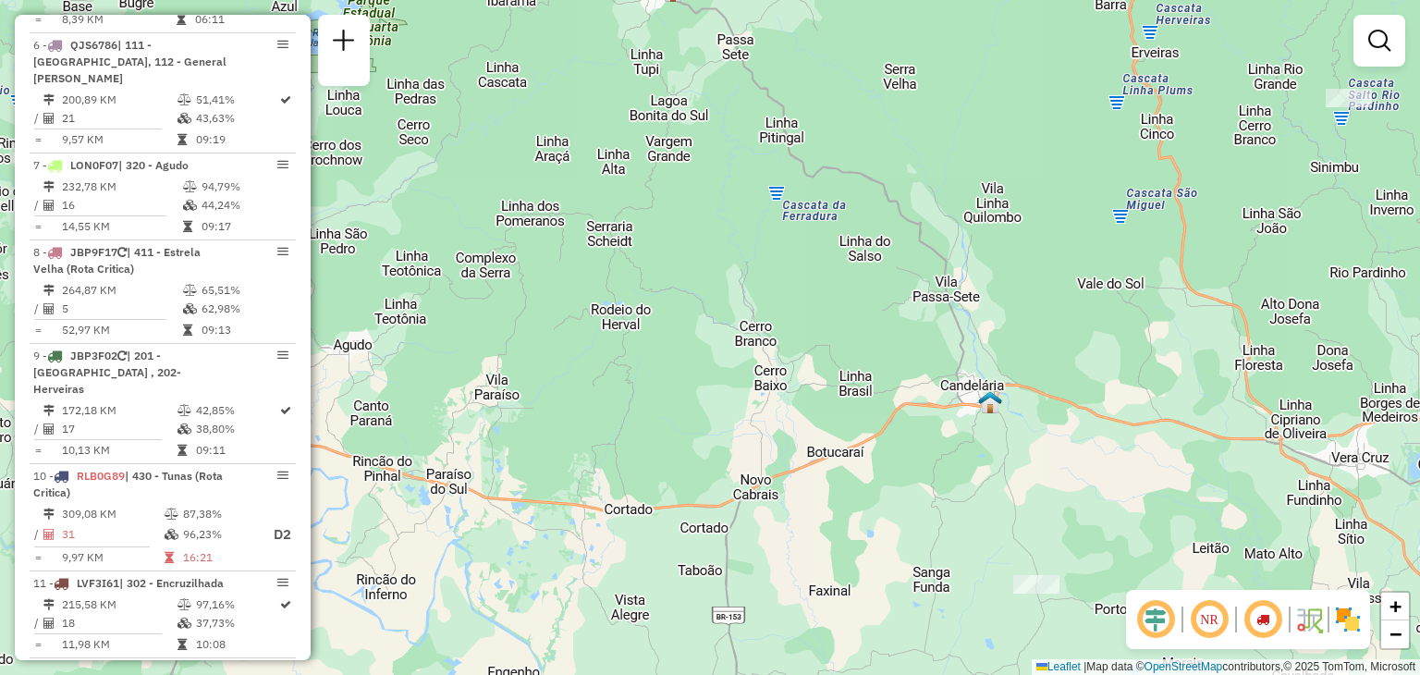
drag, startPoint x: 748, startPoint y: 426, endPoint x: 713, endPoint y: 159, distance: 269.4
click at [713, 157] on div "Janela de atendimento Grade de atendimento Capacidade Transportadoras Veículos …" at bounding box center [710, 337] width 1420 height 675
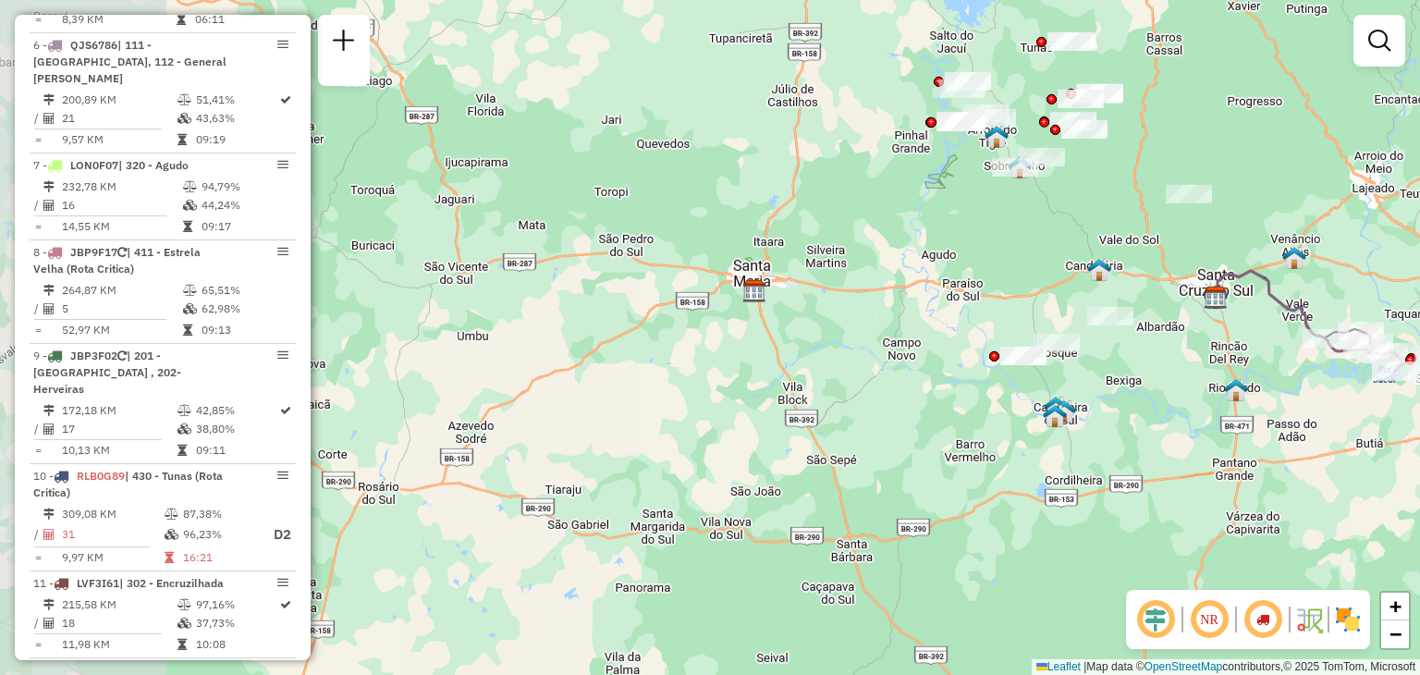
drag, startPoint x: 1176, startPoint y: 341, endPoint x: 999, endPoint y: 172, distance: 244.5
click at [998, 171] on div "Janela de atendimento Grade de atendimento Capacidade Transportadoras Veículos …" at bounding box center [710, 337] width 1420 height 675
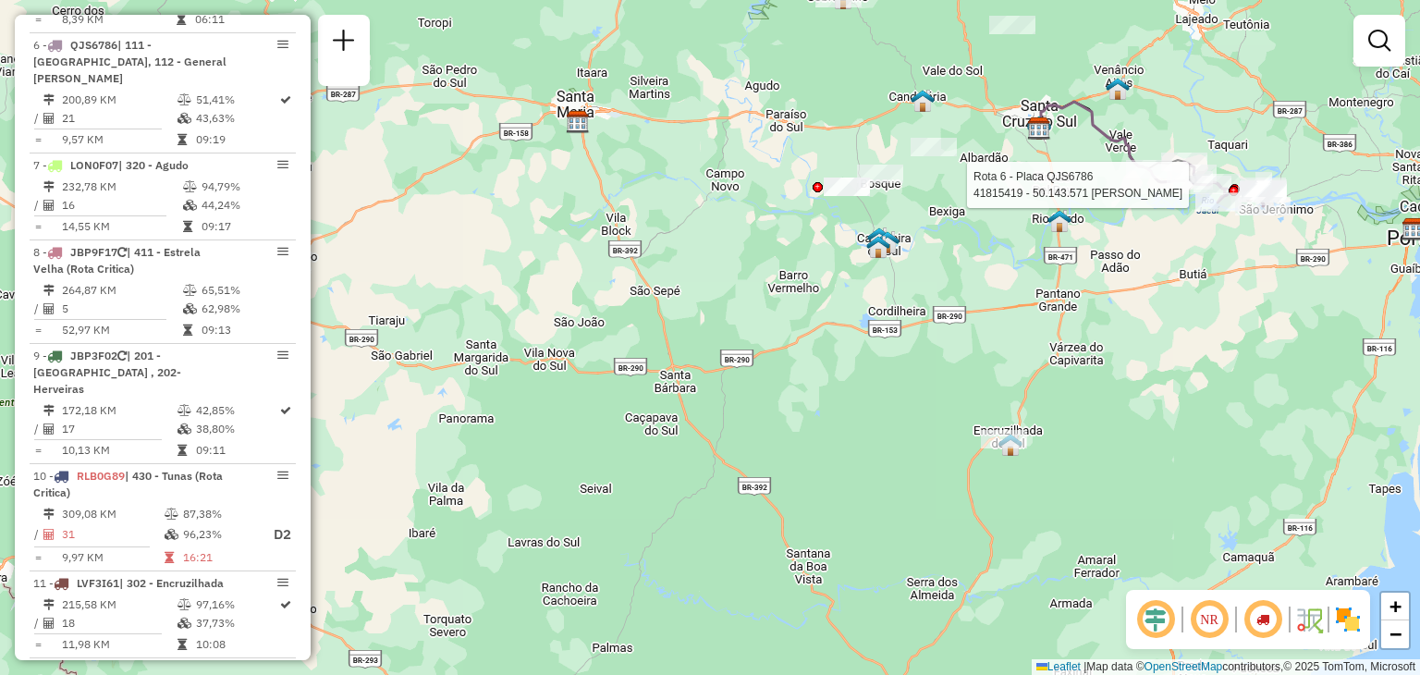
select select "**********"
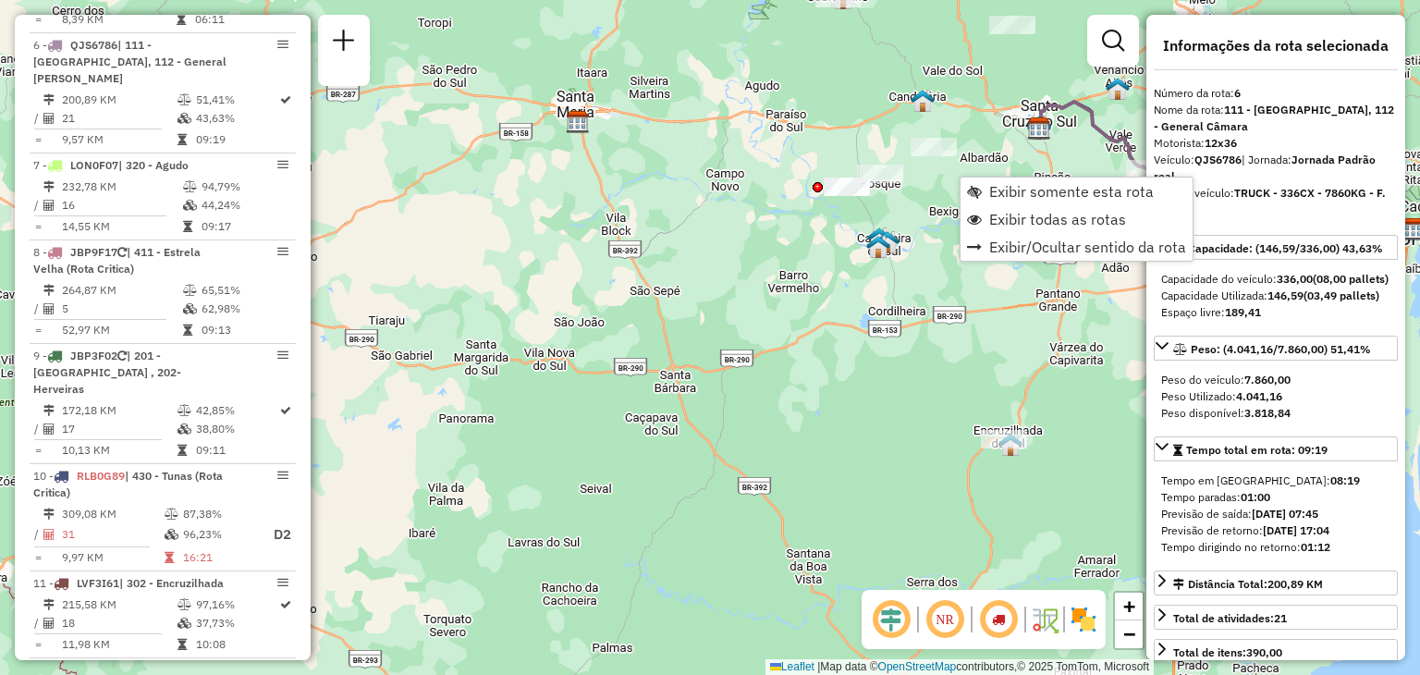
click at [1059, 302] on div "Janela de atendimento Grade de atendimento Capacidade Transportadoras Veículos …" at bounding box center [710, 337] width 1420 height 675
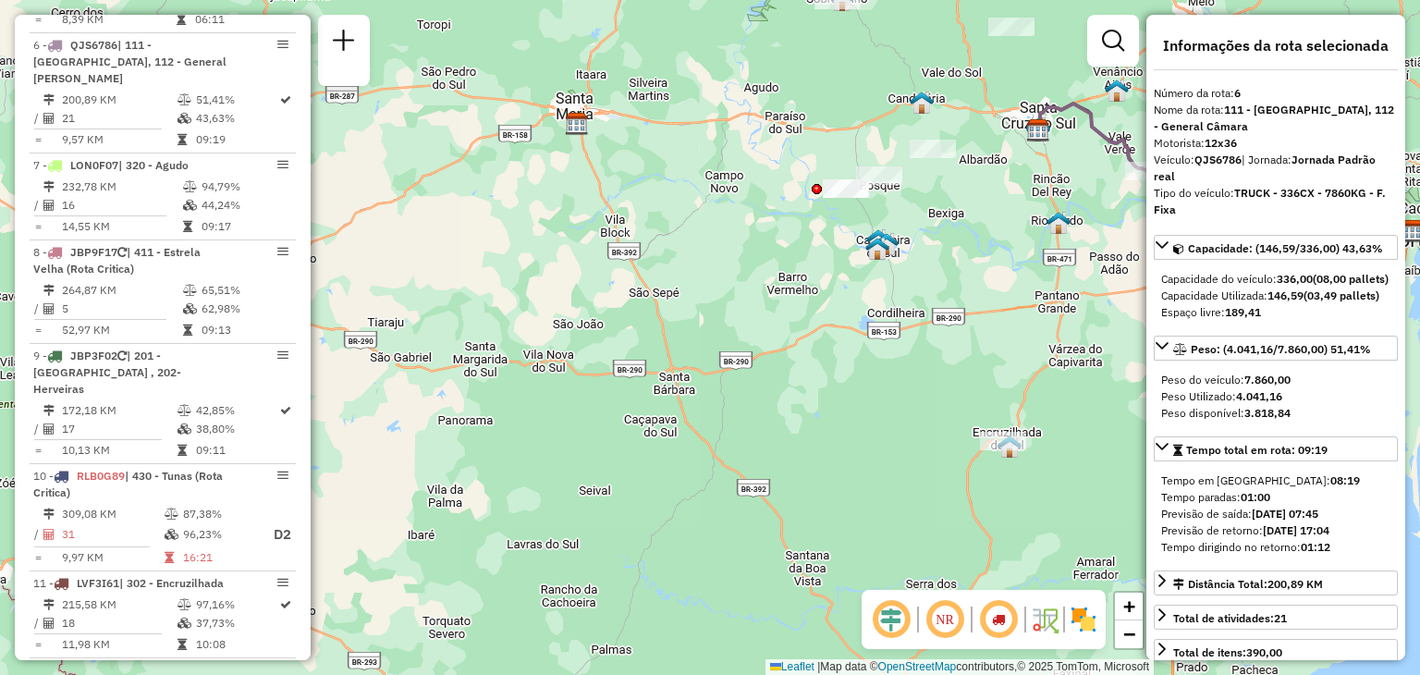
click at [1066, 240] on div "Janela de atendimento Grade de atendimento Capacidade Transportadoras Veículos …" at bounding box center [710, 337] width 1420 height 675
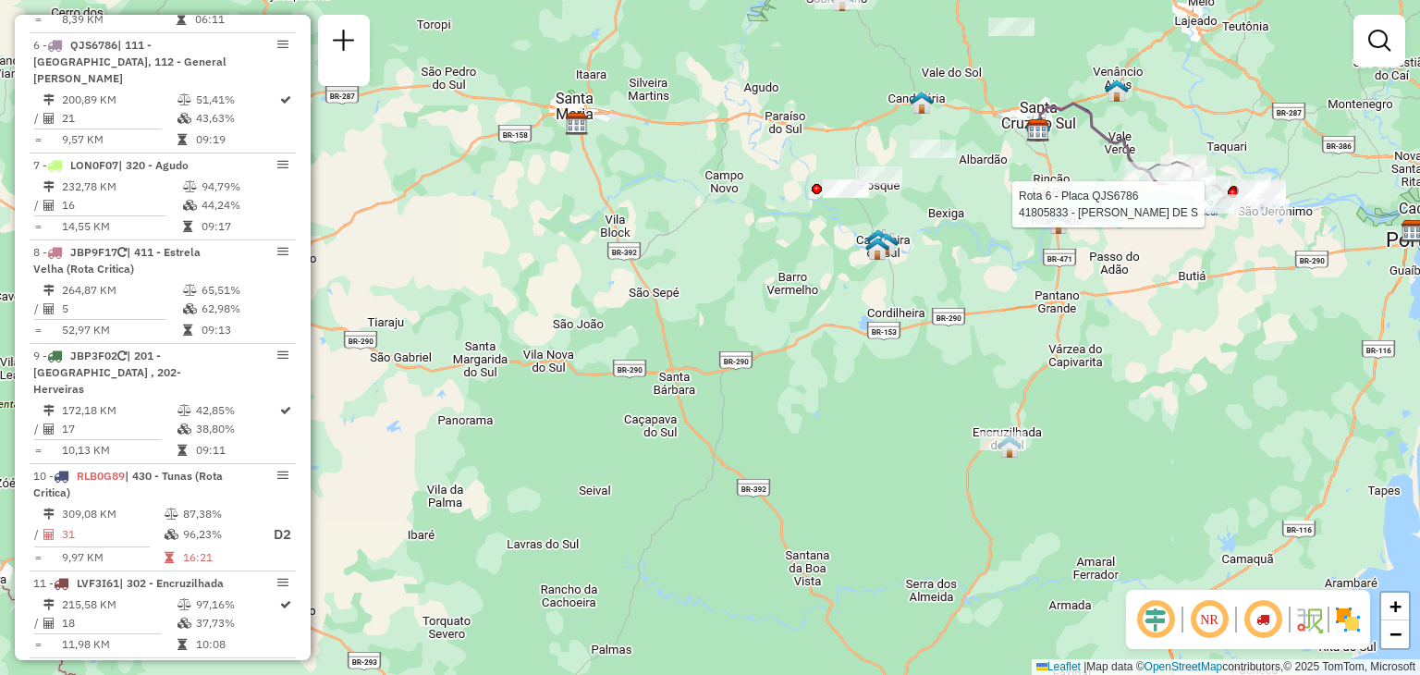
select select "**********"
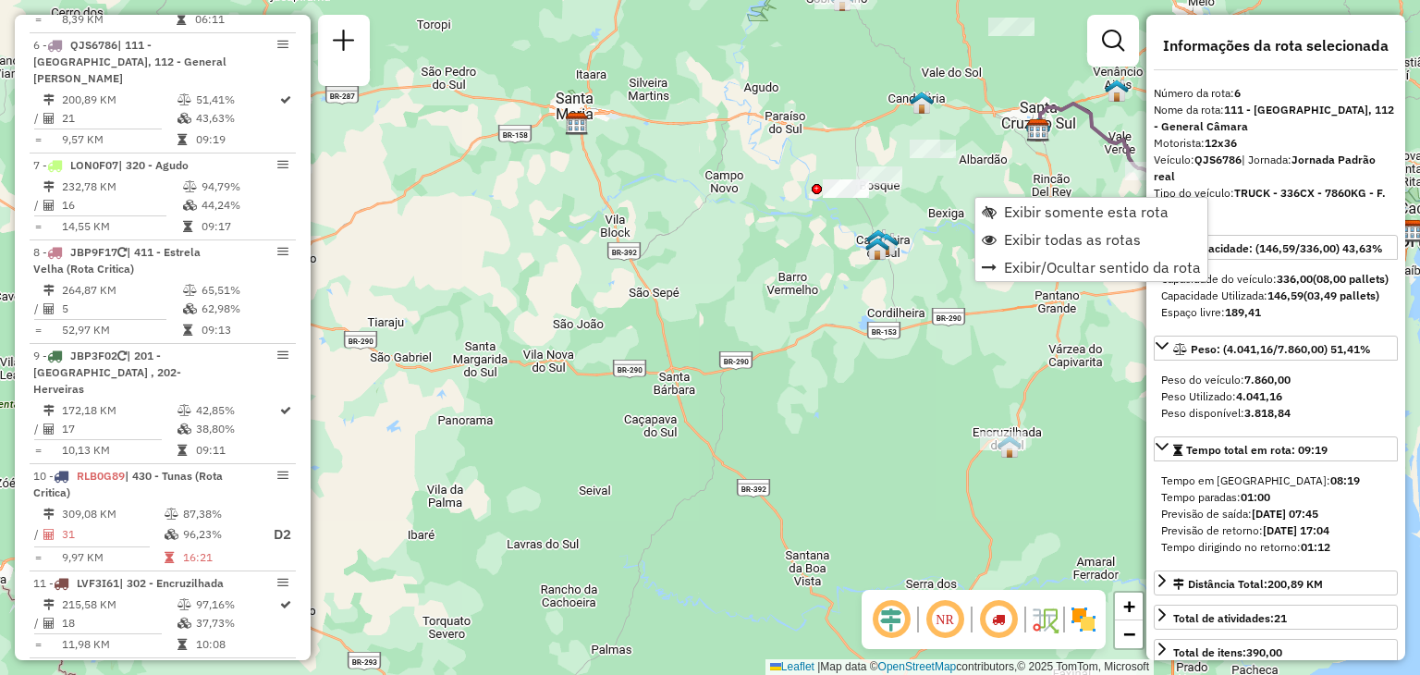
click at [1146, 349] on div "**********" at bounding box center [1275, 337] width 259 height 645
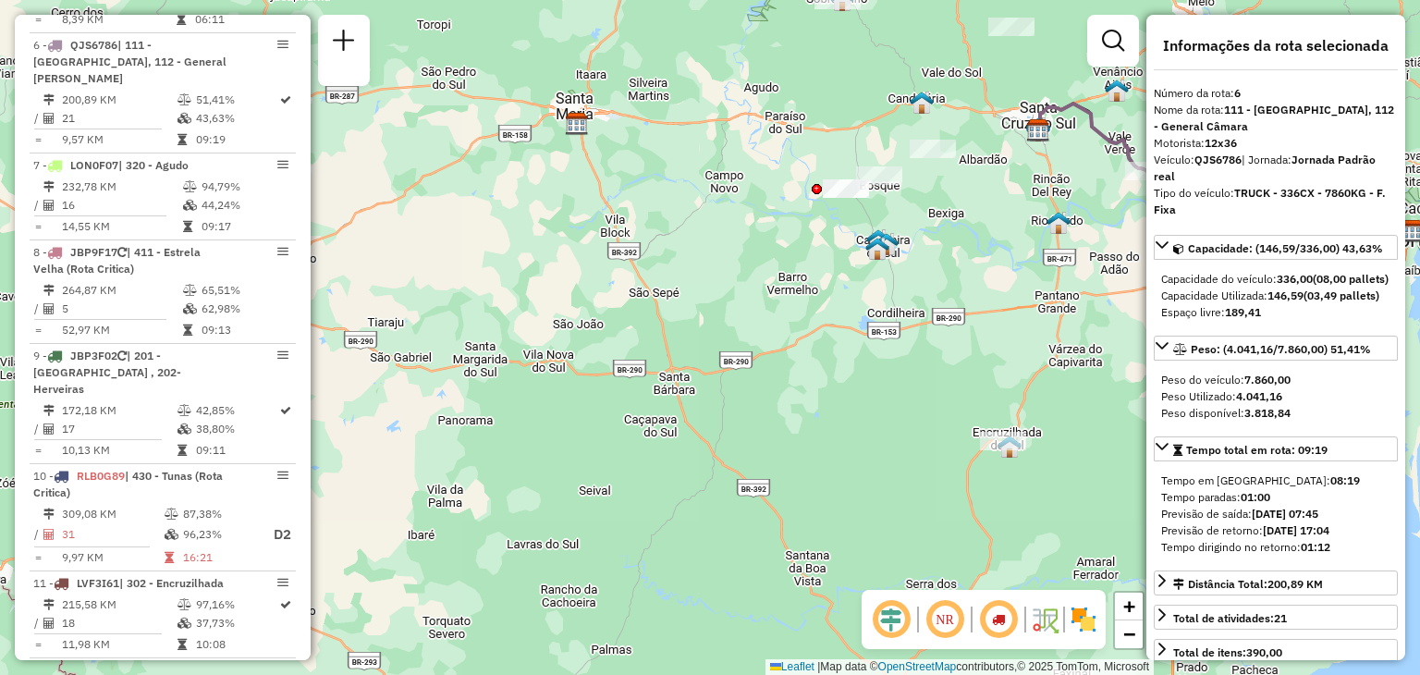
click at [1131, 340] on div "Janela de atendimento Grade de atendimento Capacidade Transportadoras Veículos …" at bounding box center [710, 337] width 1420 height 675
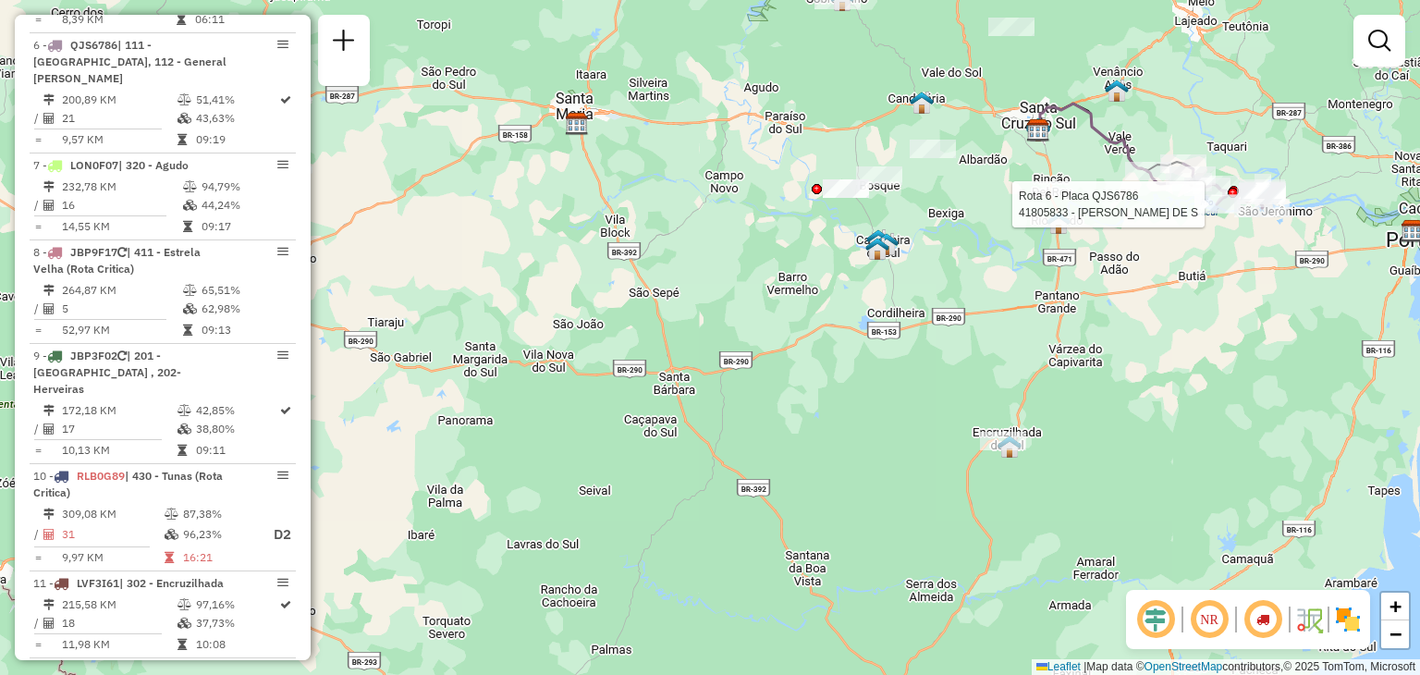
select select "**********"
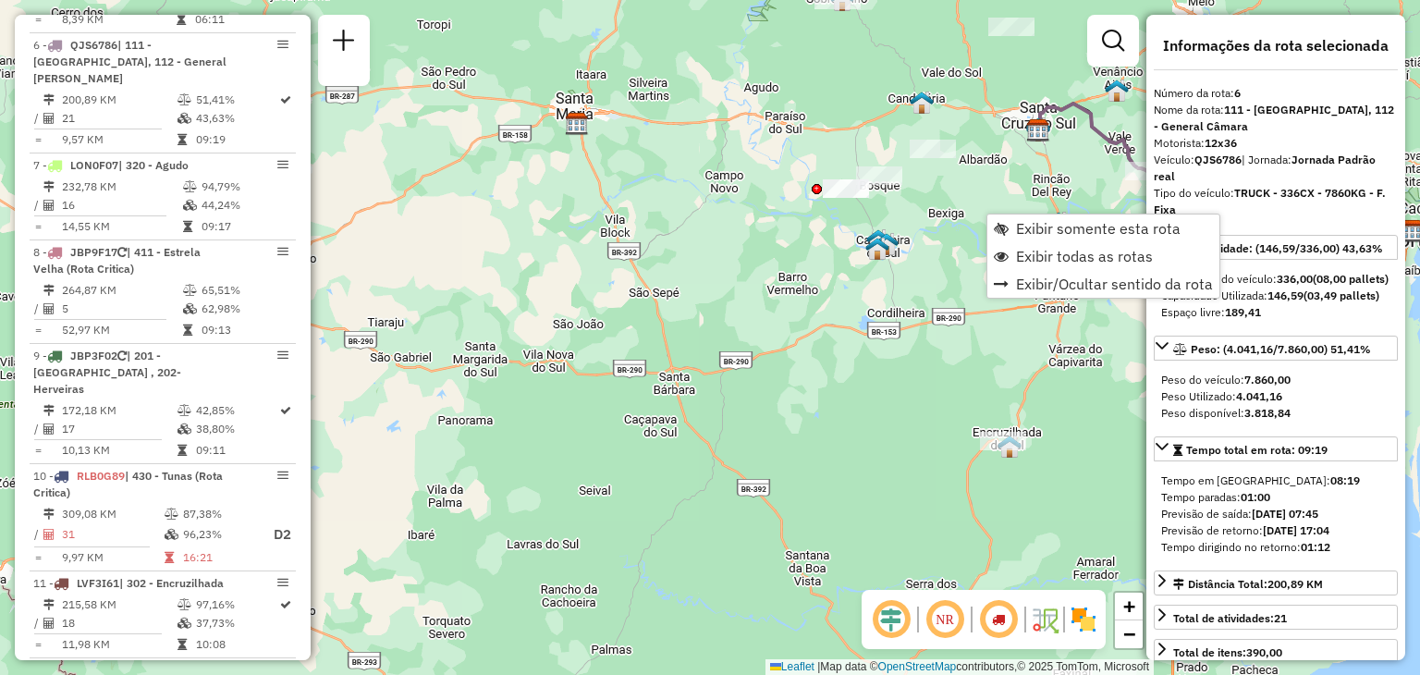
drag, startPoint x: 1070, startPoint y: 365, endPoint x: 1075, endPoint y: 299, distance: 65.8
click at [1070, 364] on div "Janela de atendimento Grade de atendimento Capacidade Transportadoras Veículos …" at bounding box center [710, 337] width 1420 height 675
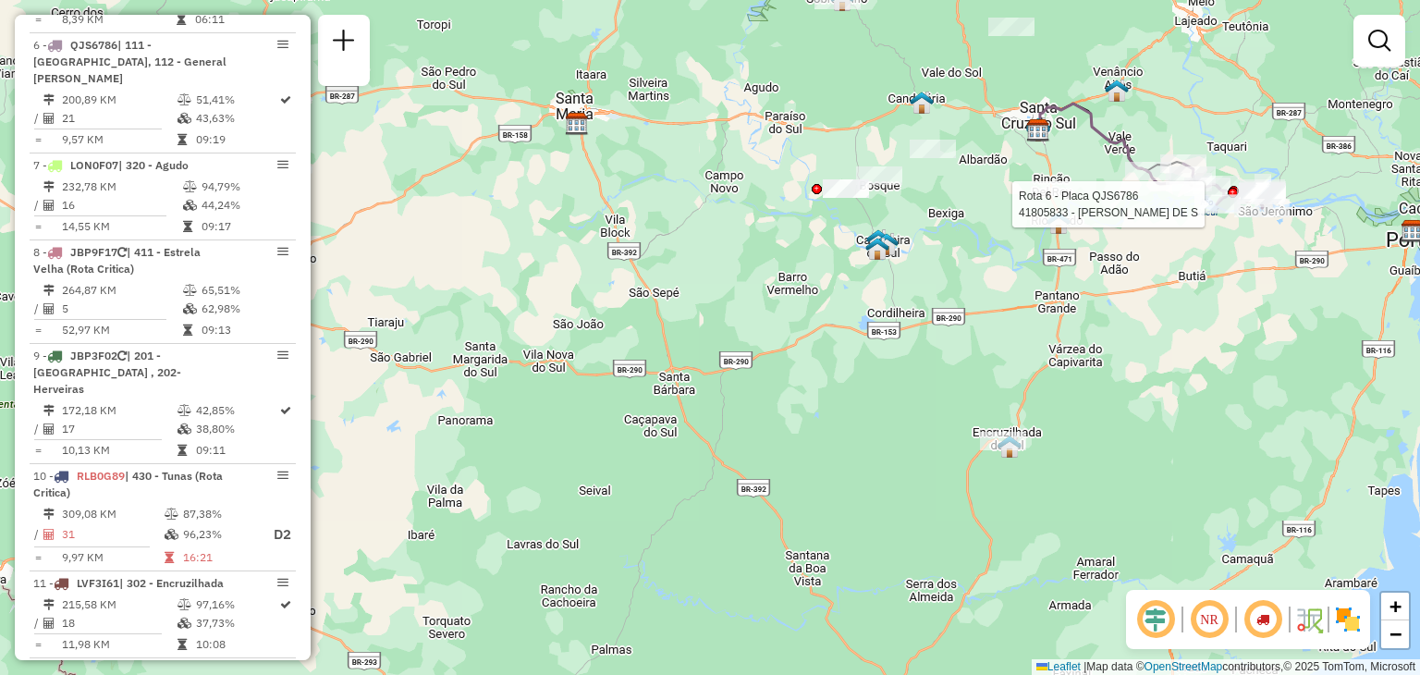
select select "**********"
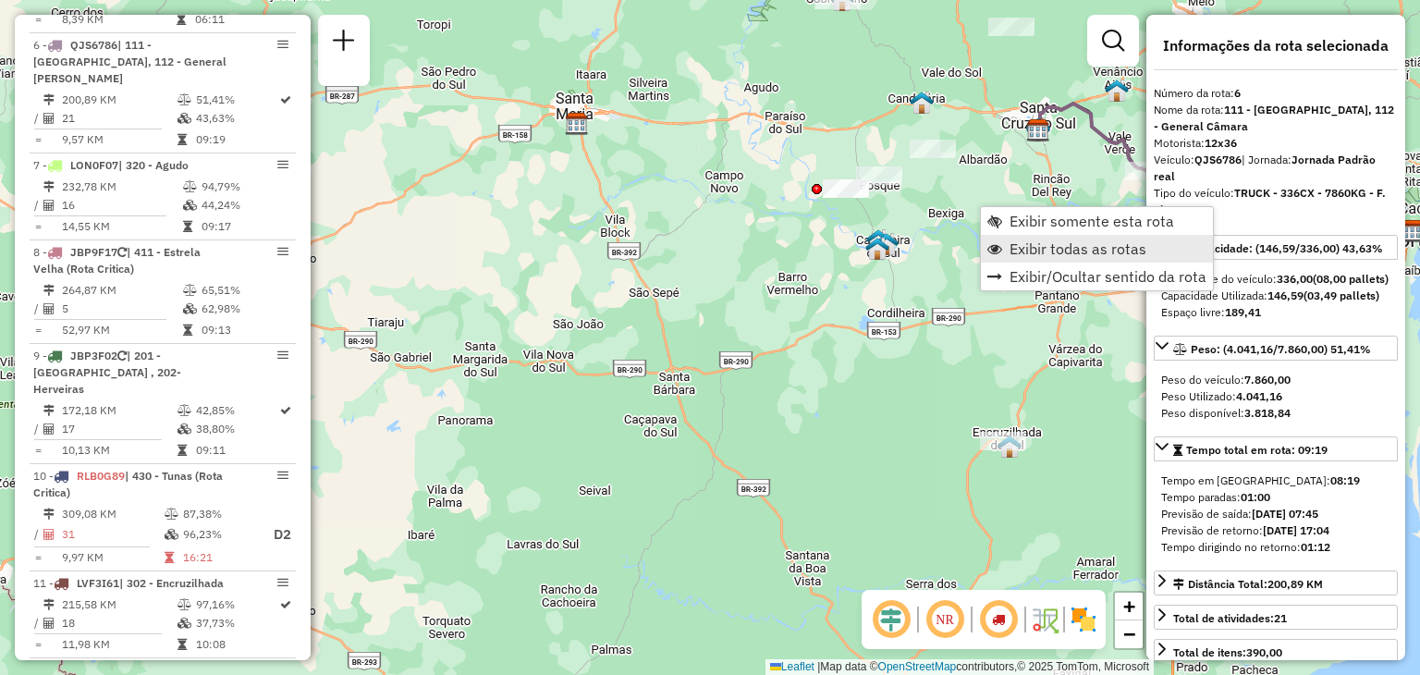
drag, startPoint x: 1116, startPoint y: 245, endPoint x: 1106, endPoint y: 256, distance: 15.0
click at [1116, 245] on span "Exibir todas as rotas" at bounding box center [1077, 248] width 137 height 15
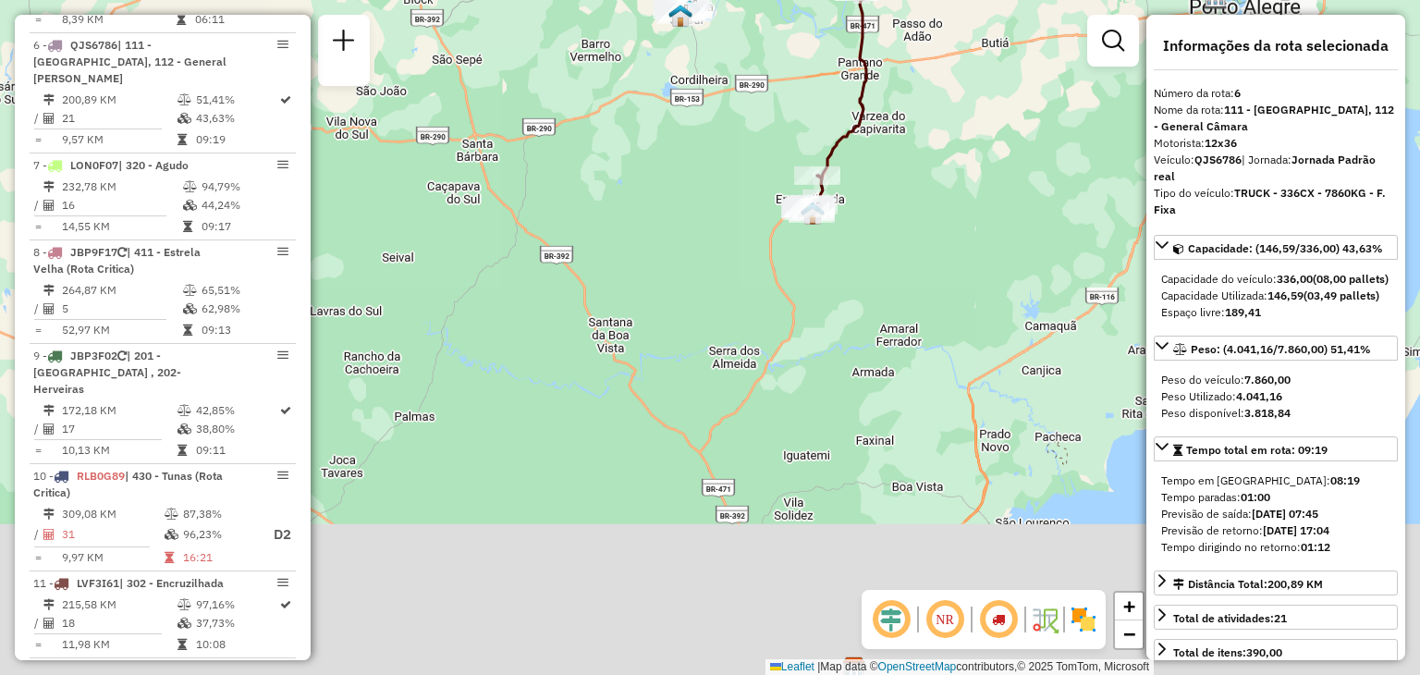
drag, startPoint x: 1099, startPoint y: 371, endPoint x: 950, endPoint y: 235, distance: 201.5
click at [902, 137] on div "Janela de atendimento Grade de atendimento Capacidade Transportadoras Veículos …" at bounding box center [710, 337] width 1420 height 675
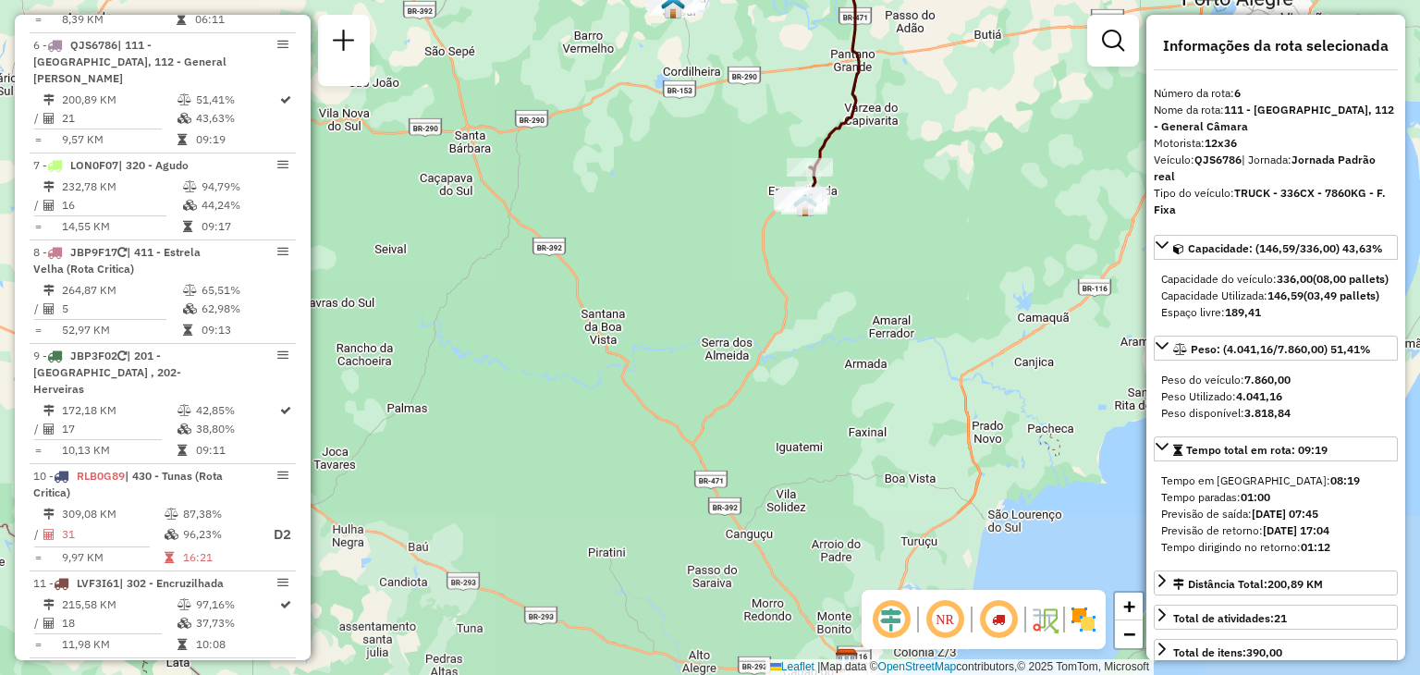
click at [999, 276] on div "Janela de atendimento Grade de atendimento Capacidade Transportadoras Veículos …" at bounding box center [710, 337] width 1420 height 675
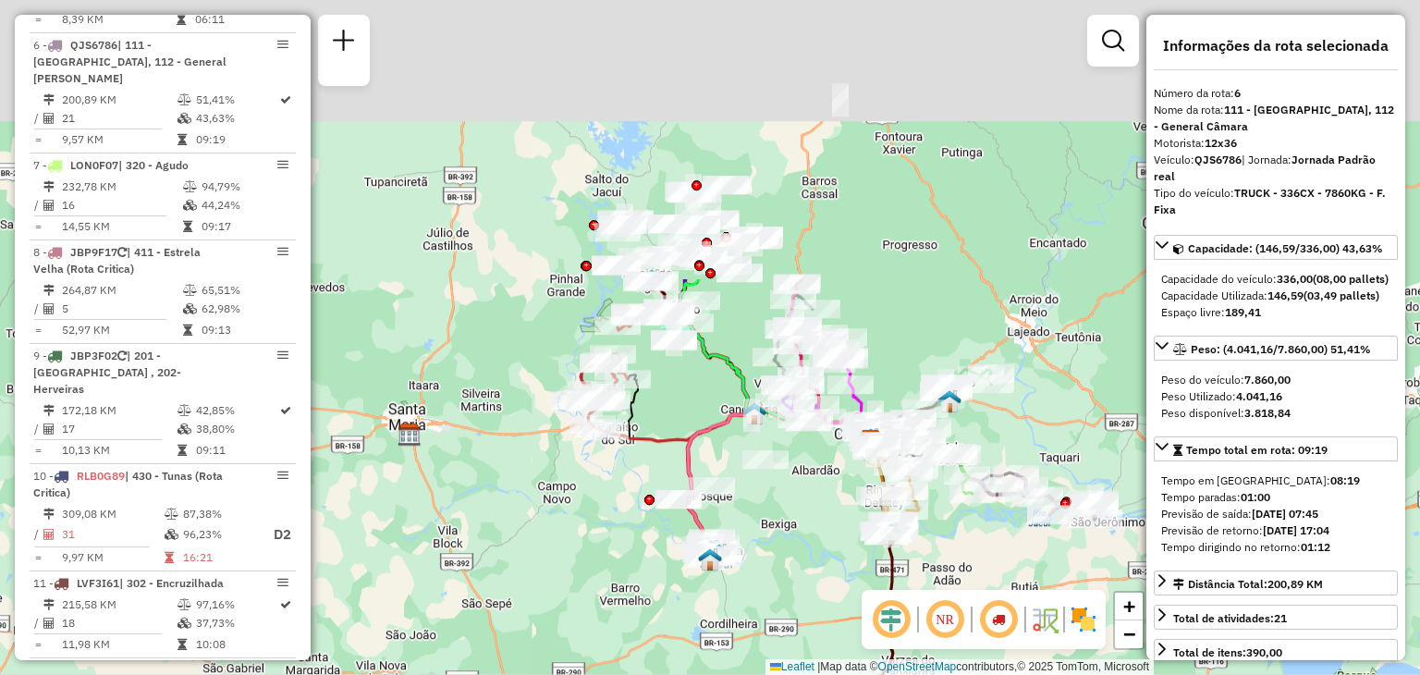
drag, startPoint x: 896, startPoint y: 130, endPoint x: 836, endPoint y: 463, distance: 337.9
click at [836, 463] on div "Janela de atendimento Grade de atendimento Capacidade Transportadoras Veículos …" at bounding box center [710, 337] width 1420 height 675
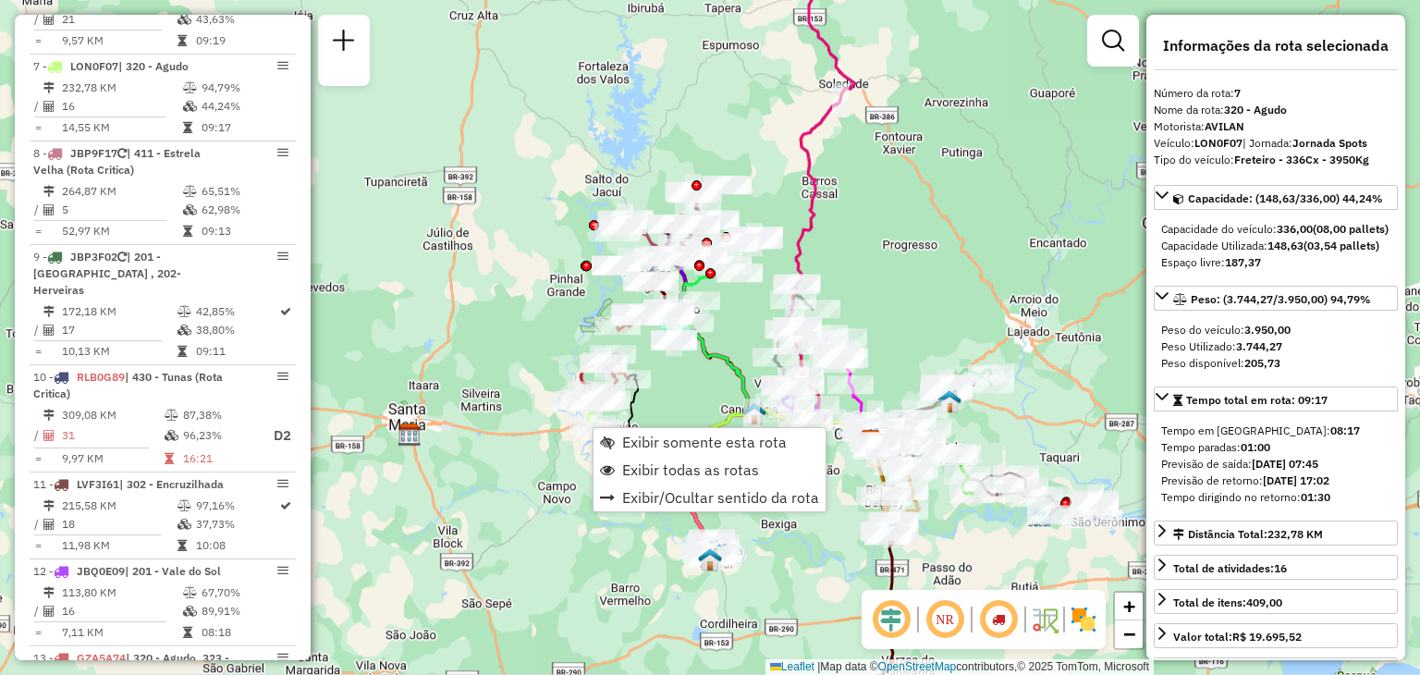
scroll to position [1327, 0]
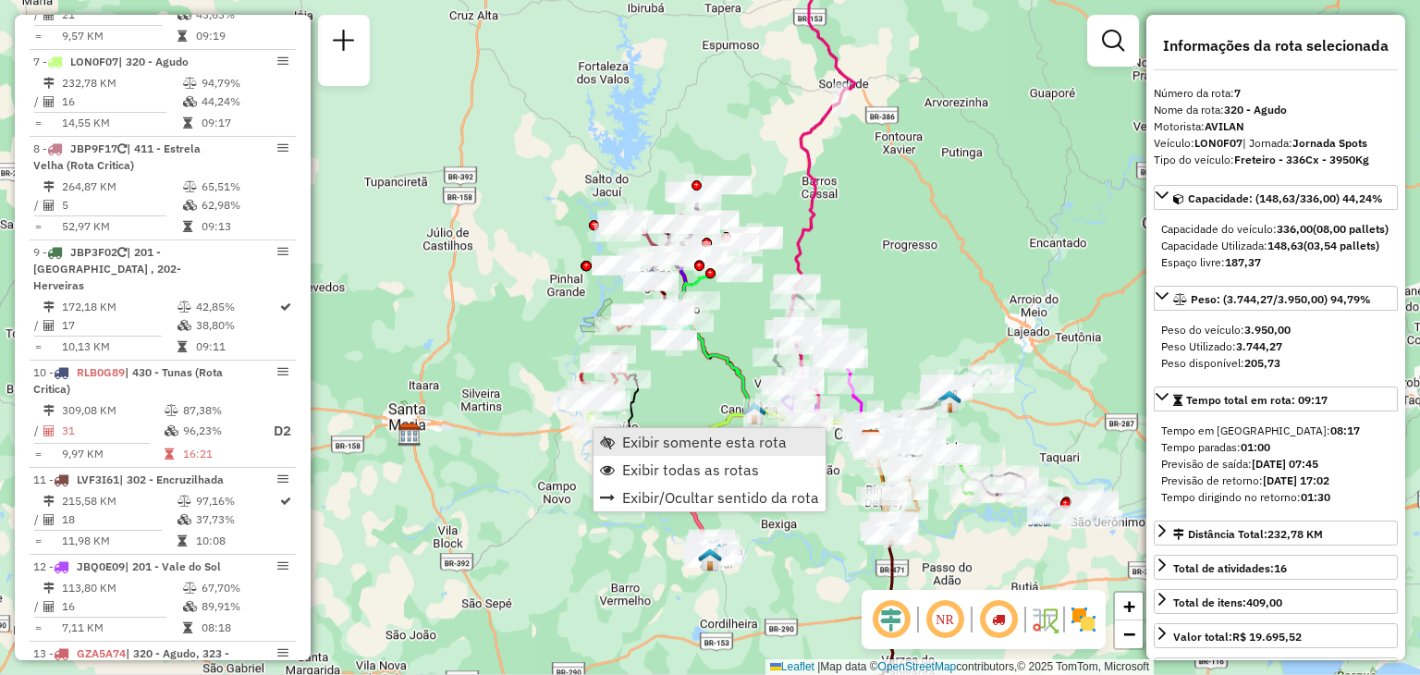
click at [610, 445] on span "Exibir somente esta rota" at bounding box center [607, 441] width 15 height 15
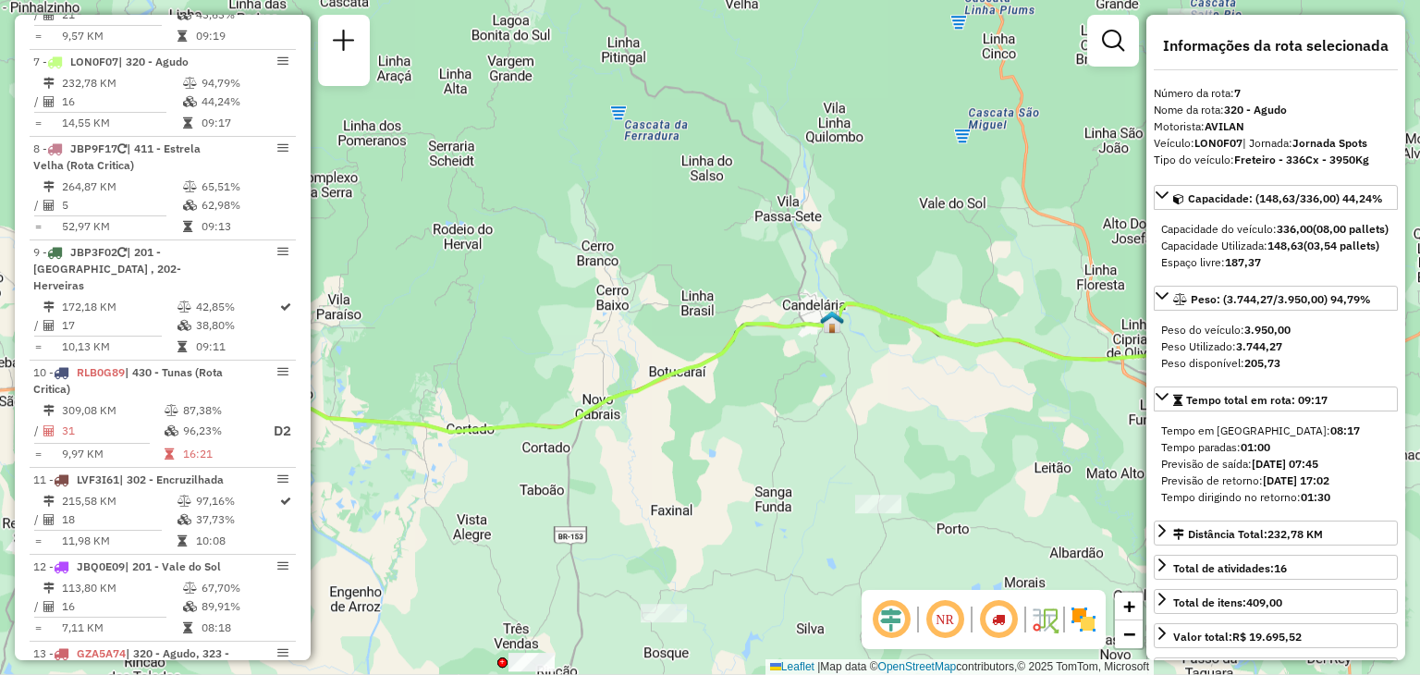
drag, startPoint x: 636, startPoint y: 430, endPoint x: 791, endPoint y: 405, distance: 157.3
click at [791, 405] on div "Janela de atendimento Grade de atendimento Capacidade Transportadoras Veículos …" at bounding box center [710, 337] width 1420 height 675
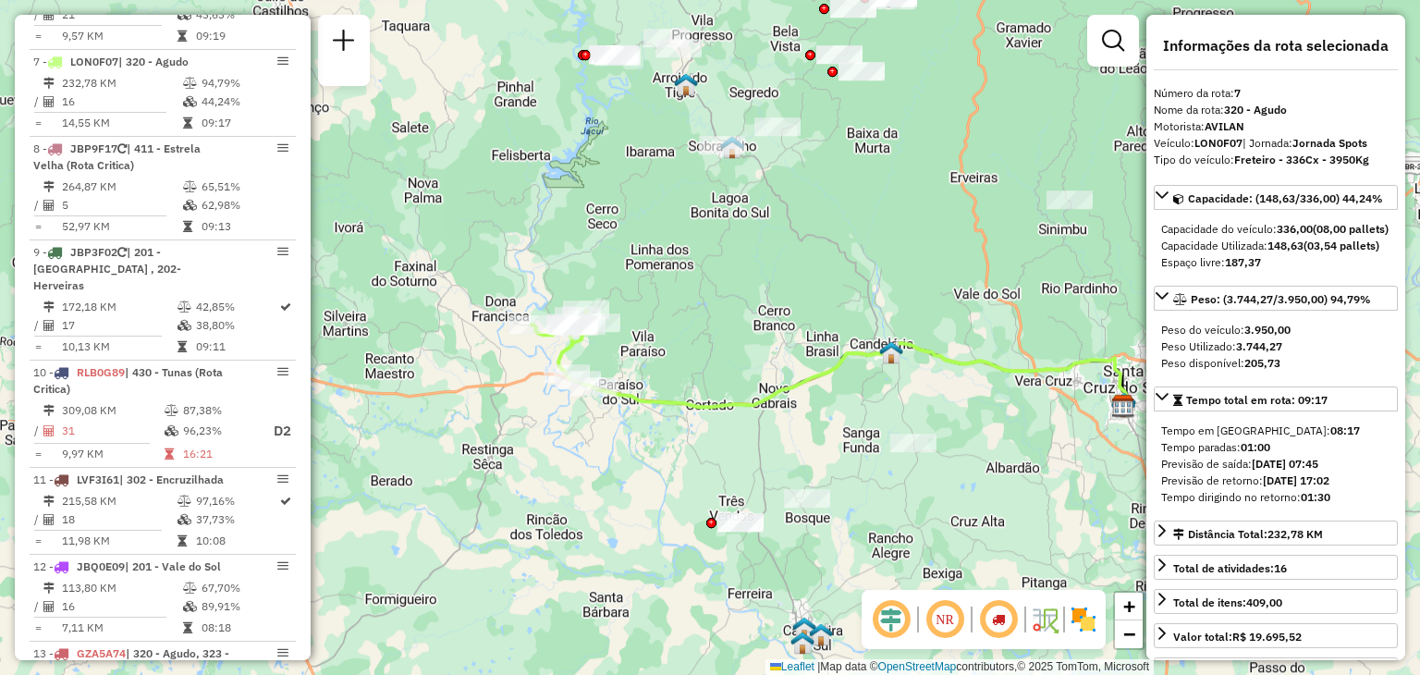
drag, startPoint x: 824, startPoint y: 433, endPoint x: 656, endPoint y: 380, distance: 176.5
click at [658, 380] on div "Janela de atendimento Grade de atendimento Capacidade Transportadoras Veículos …" at bounding box center [710, 337] width 1420 height 675
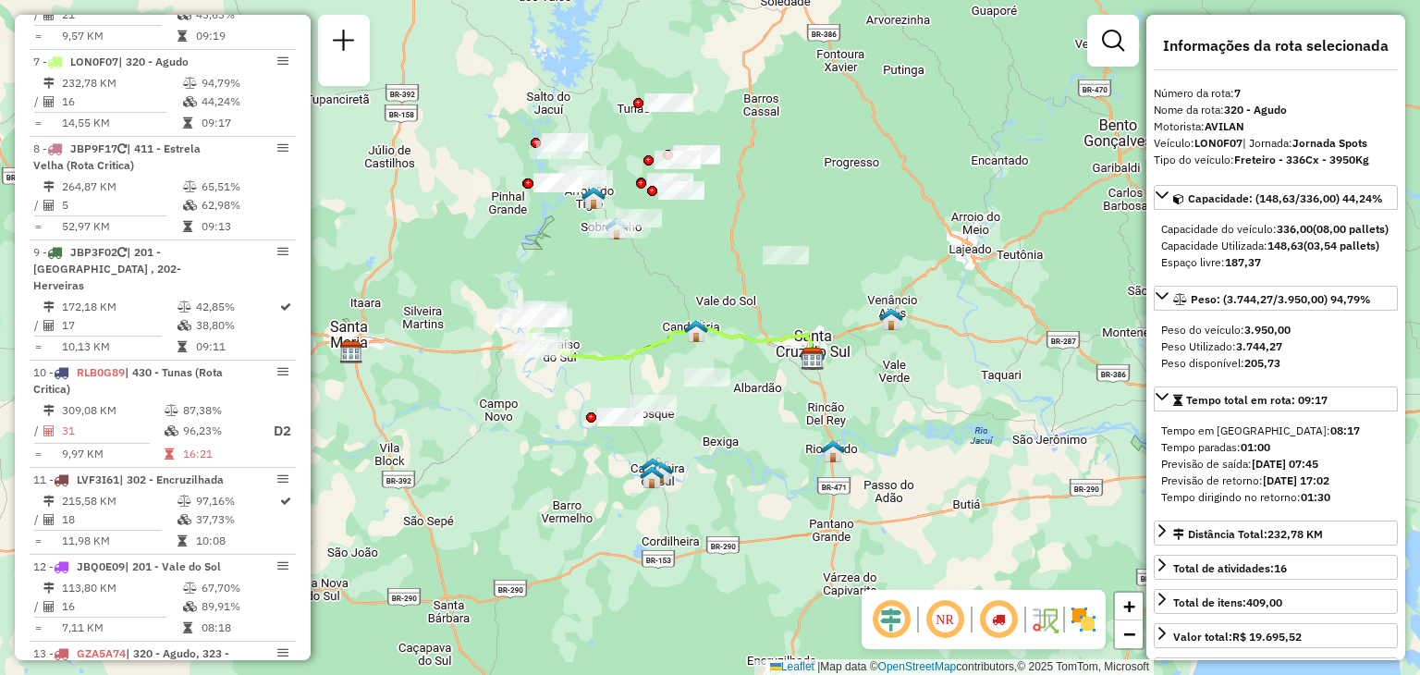
click at [770, 471] on div "Janela de atendimento Grade de atendimento Capacidade Transportadoras Veículos …" at bounding box center [710, 337] width 1420 height 675
